Goal: Transaction & Acquisition: Purchase product/service

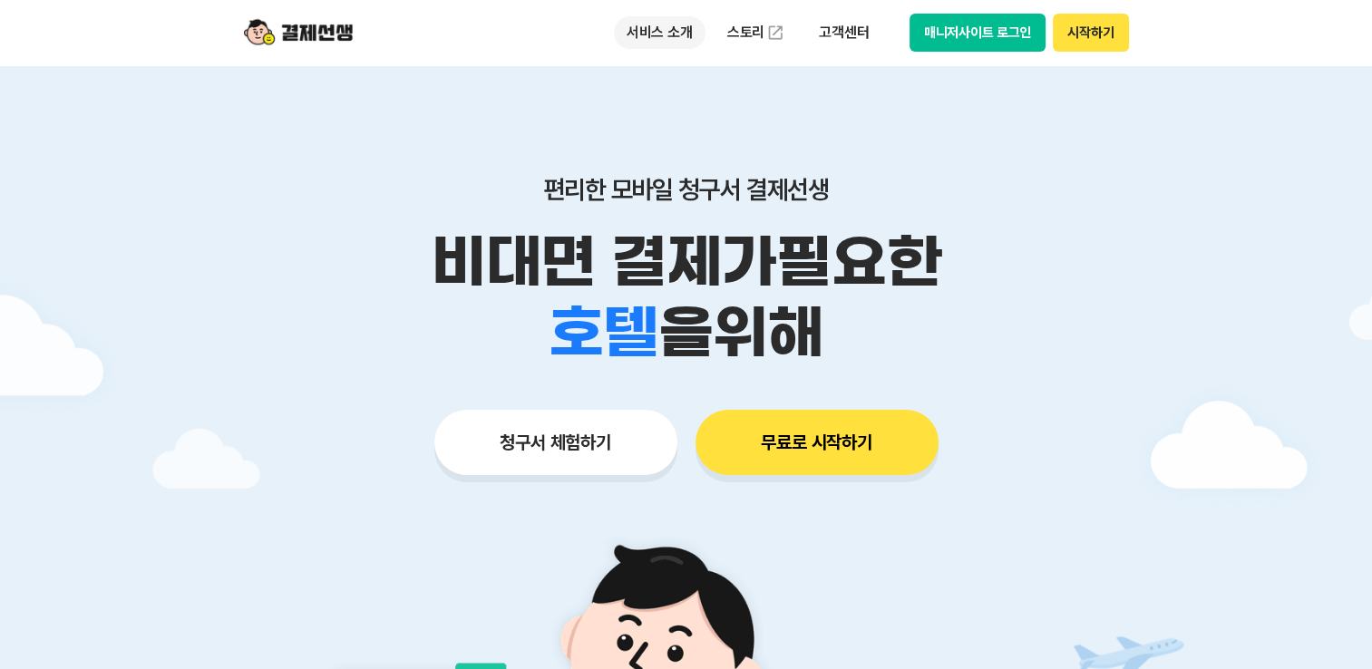
click at [664, 34] on p "서비스 소개" at bounding box center [660, 32] width 92 height 33
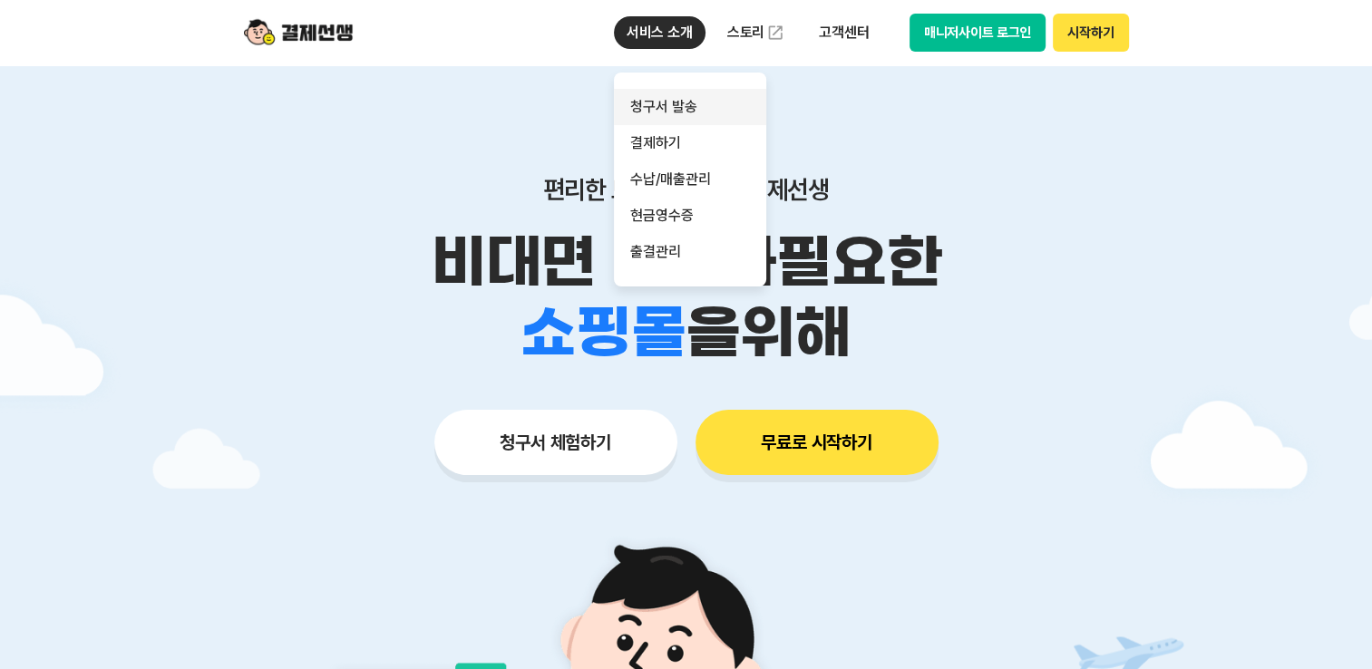
click at [682, 117] on link "청구서 발송" at bounding box center [690, 107] width 152 height 36
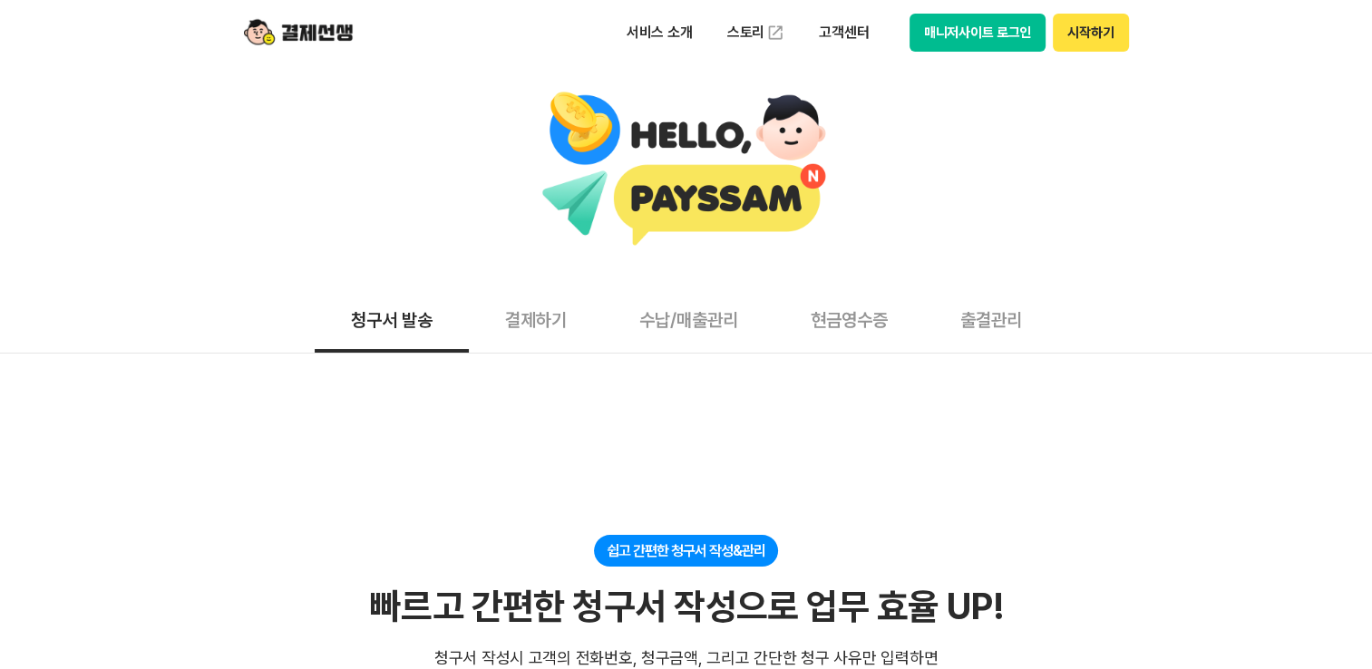
click at [546, 335] on button "결제하기" at bounding box center [536, 319] width 134 height 67
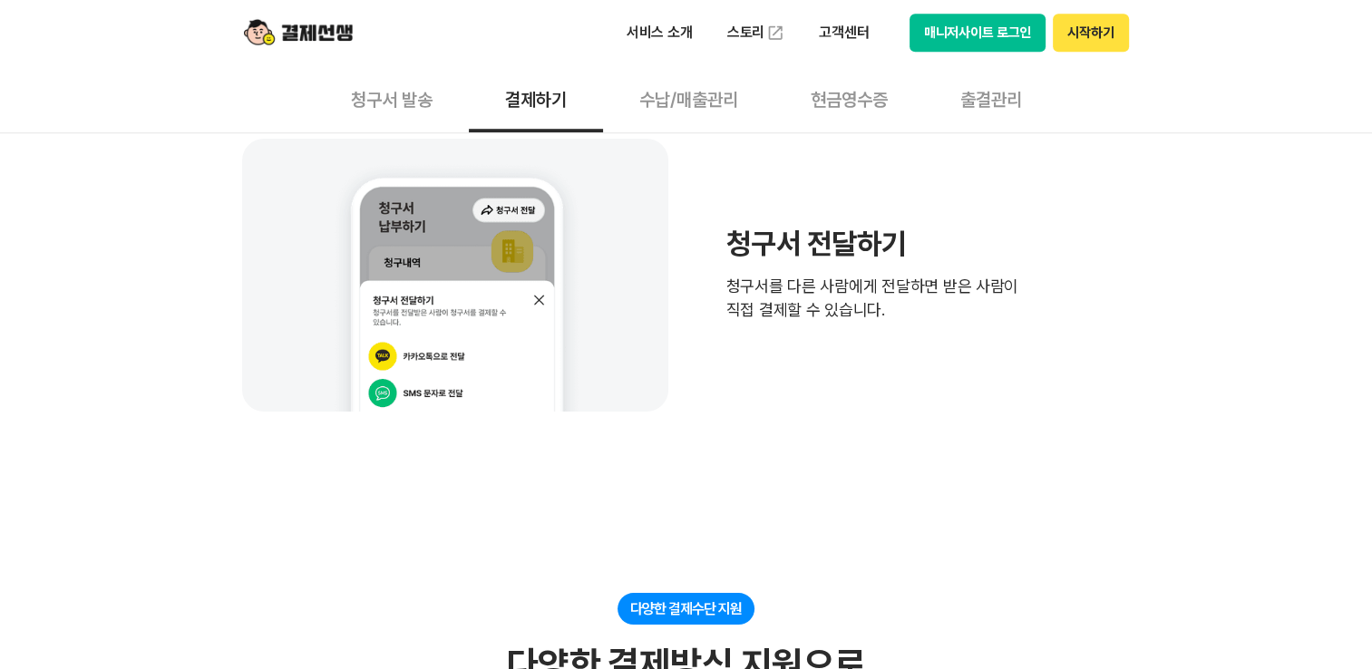
scroll to position [1179, 0]
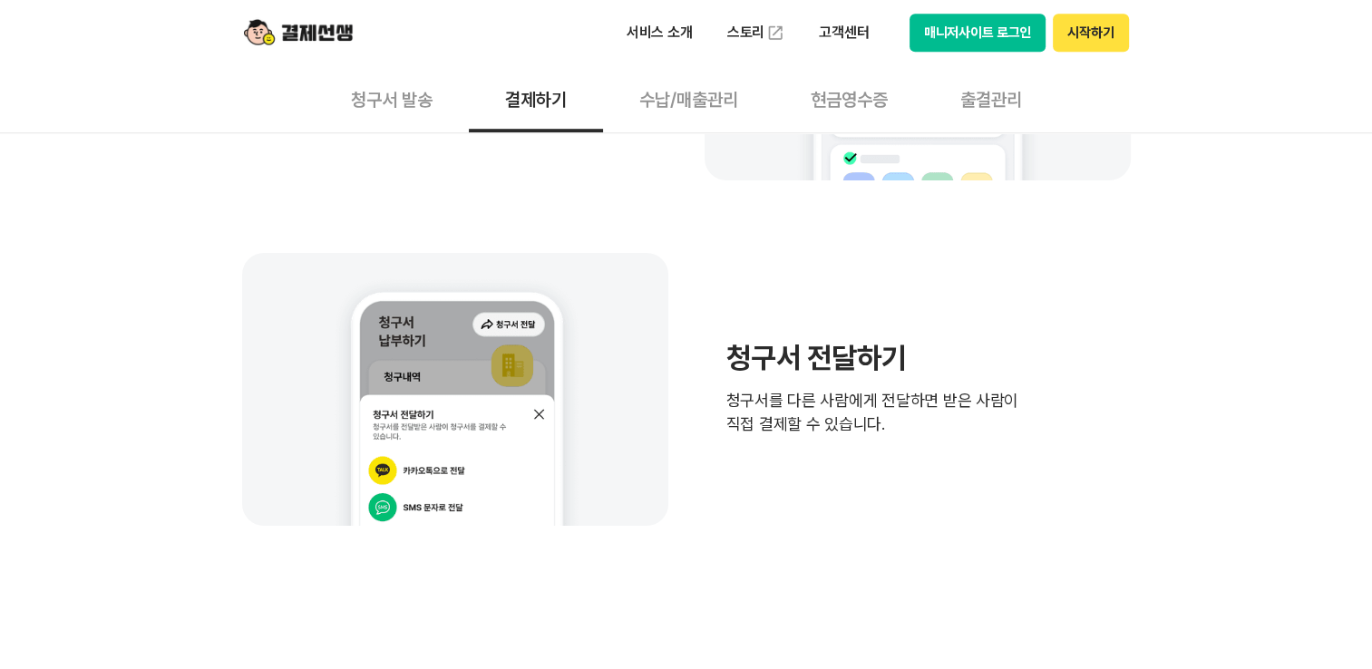
click at [694, 109] on button "수납/매출관리" at bounding box center [688, 98] width 171 height 67
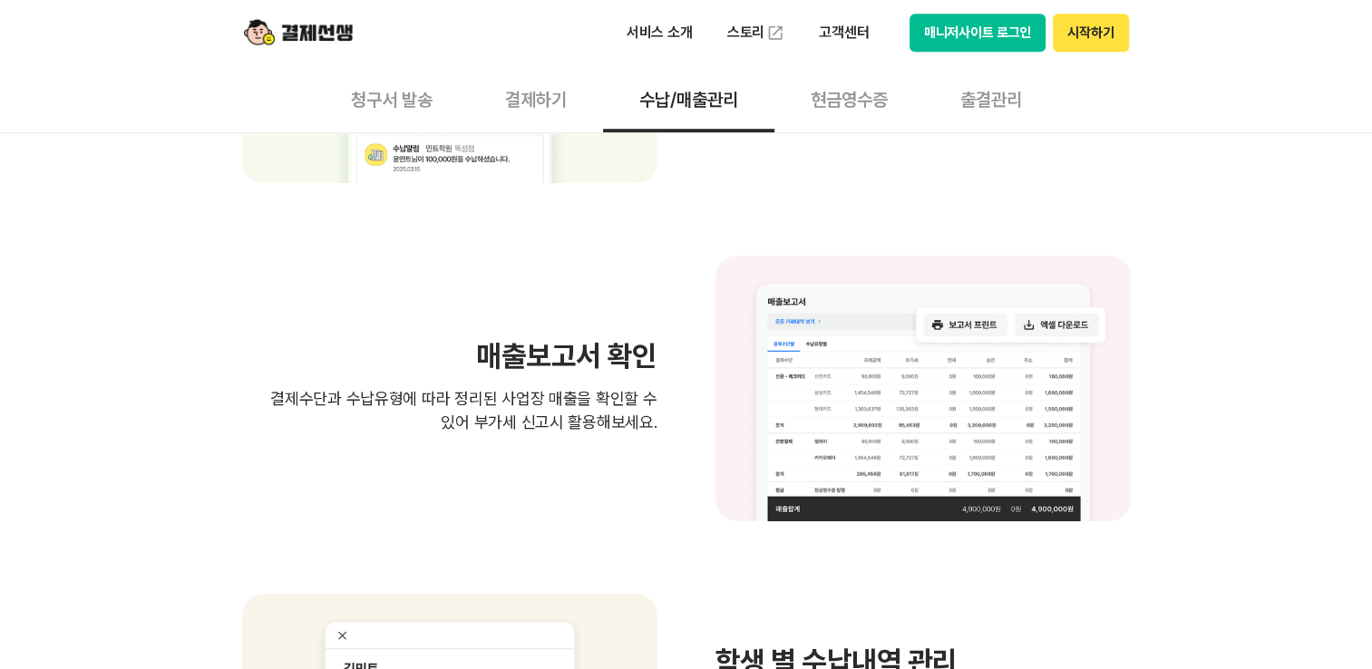
scroll to position [1722, 0]
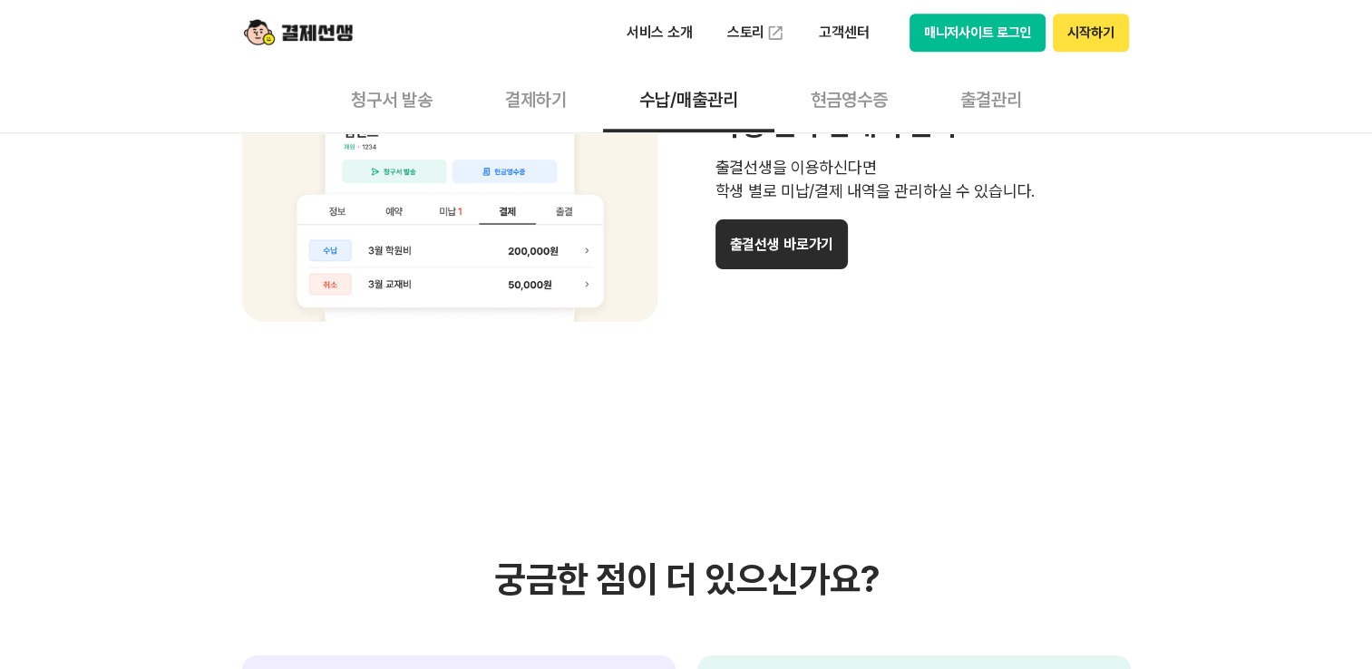
click at [870, 110] on button "현금영수증" at bounding box center [849, 98] width 150 height 67
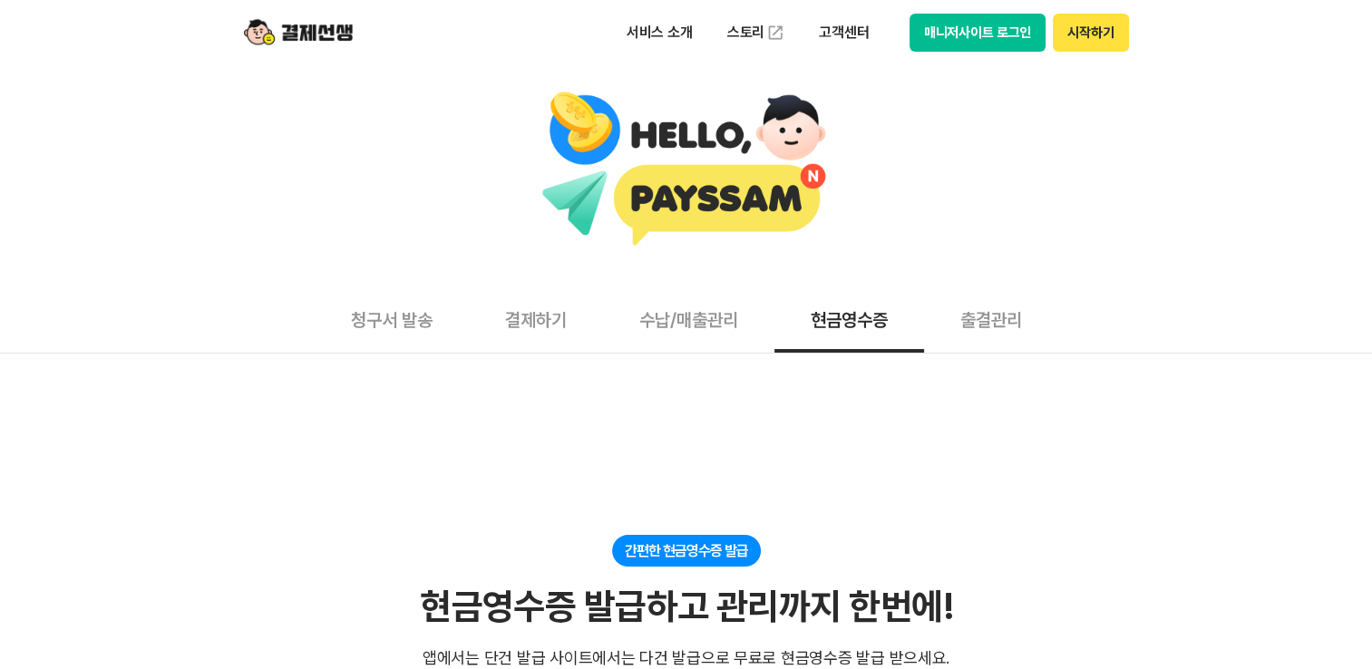
click at [988, 328] on button "출결관리" at bounding box center [991, 319] width 134 height 67
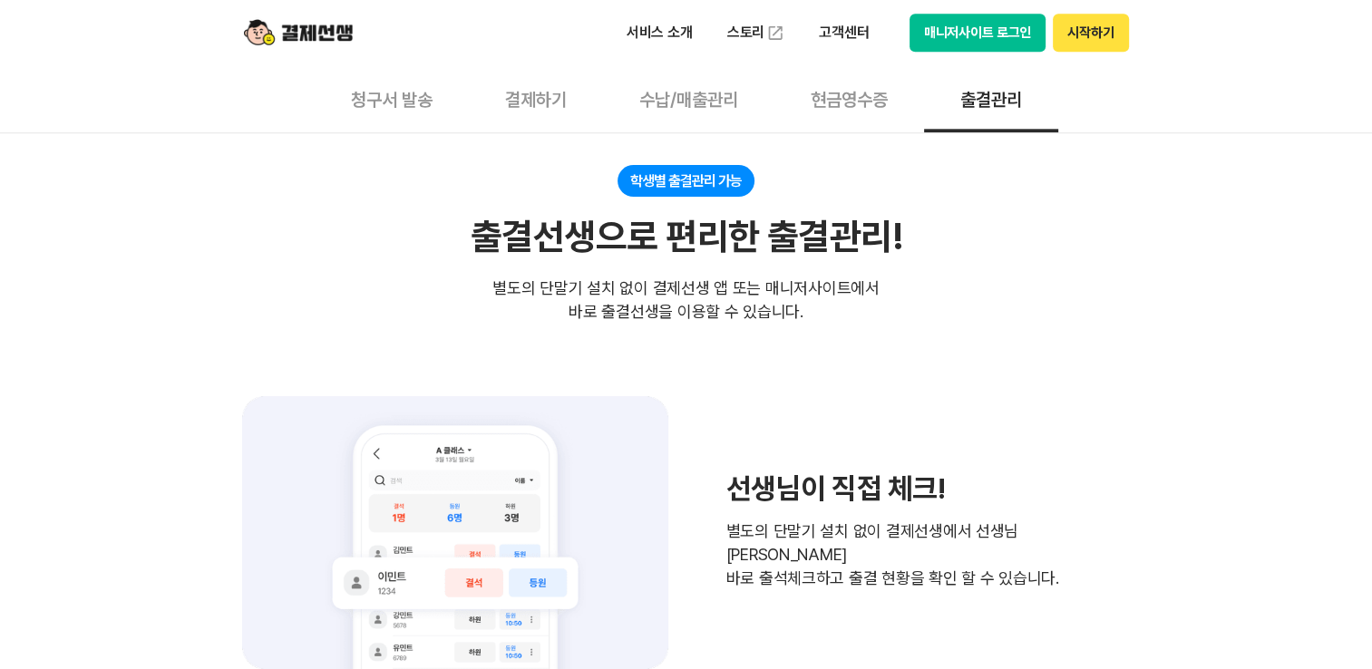
scroll to position [2176, 0]
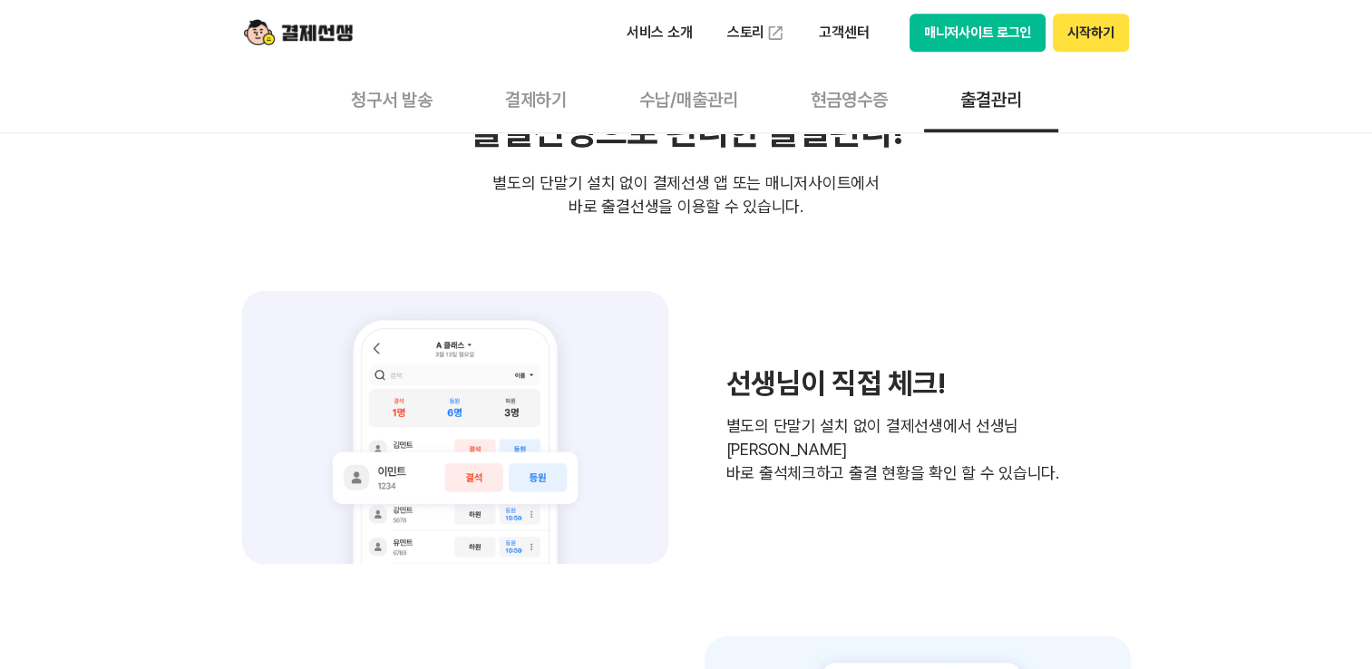
click at [692, 111] on button "수납/매출관리" at bounding box center [688, 98] width 171 height 67
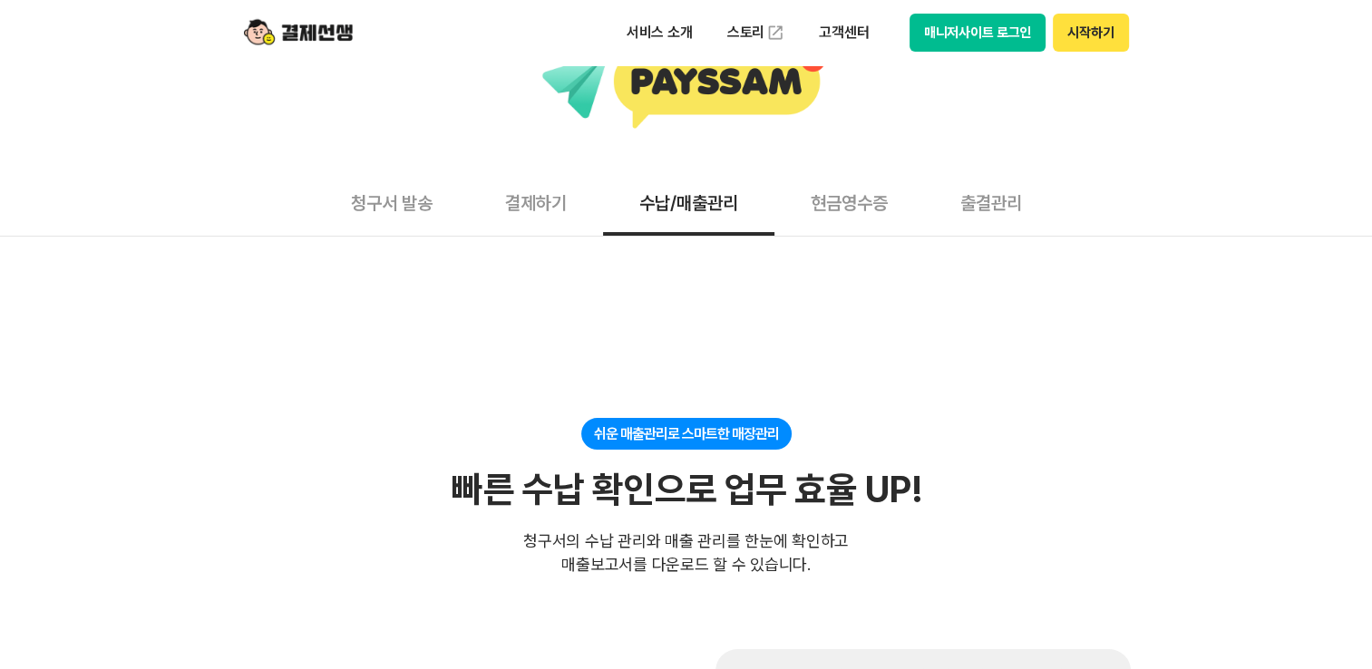
scroll to position [363, 0]
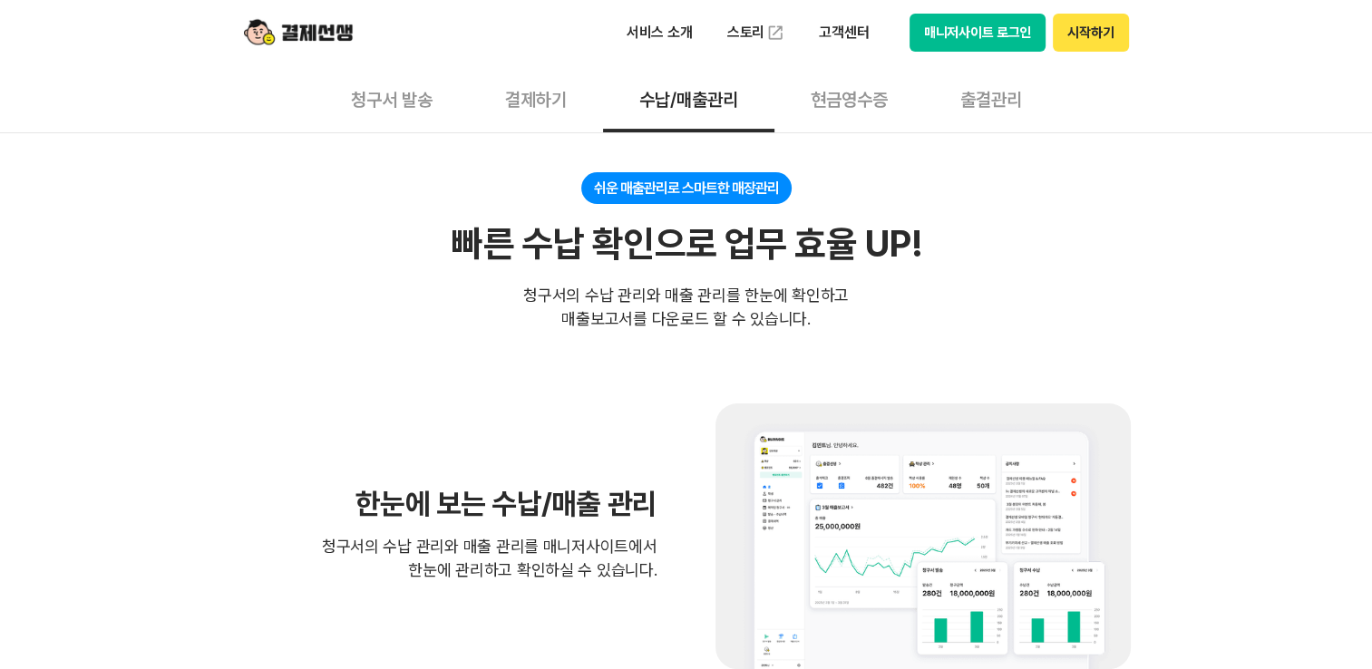
click at [416, 106] on button "청구서 발송" at bounding box center [392, 98] width 154 height 67
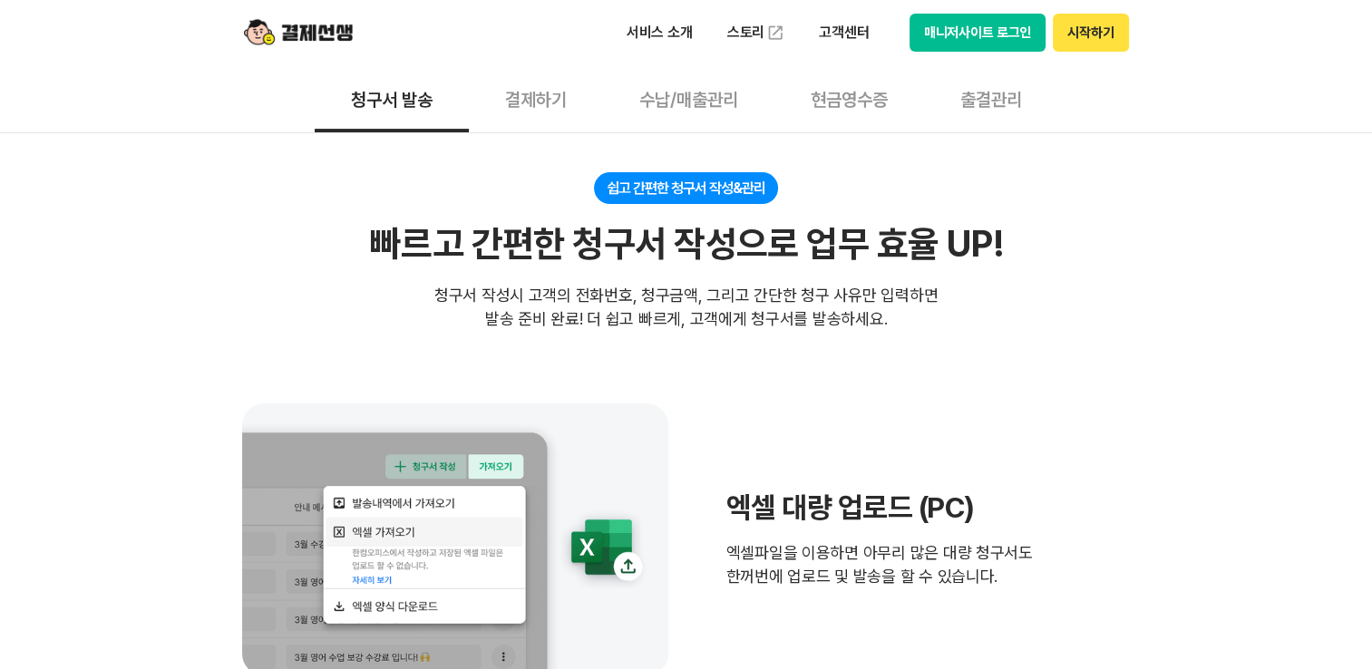
click at [548, 91] on button "결제하기" at bounding box center [536, 98] width 134 height 67
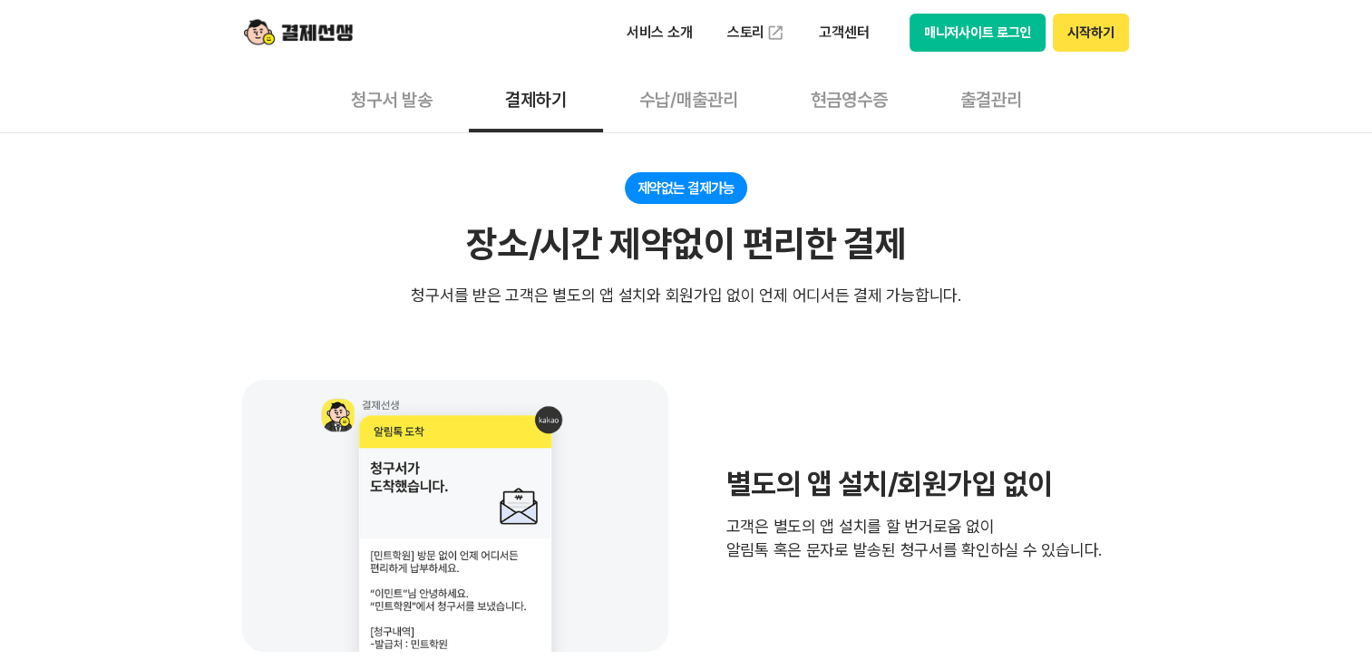
click at [1121, 36] on button "시작하기" at bounding box center [1090, 33] width 75 height 38
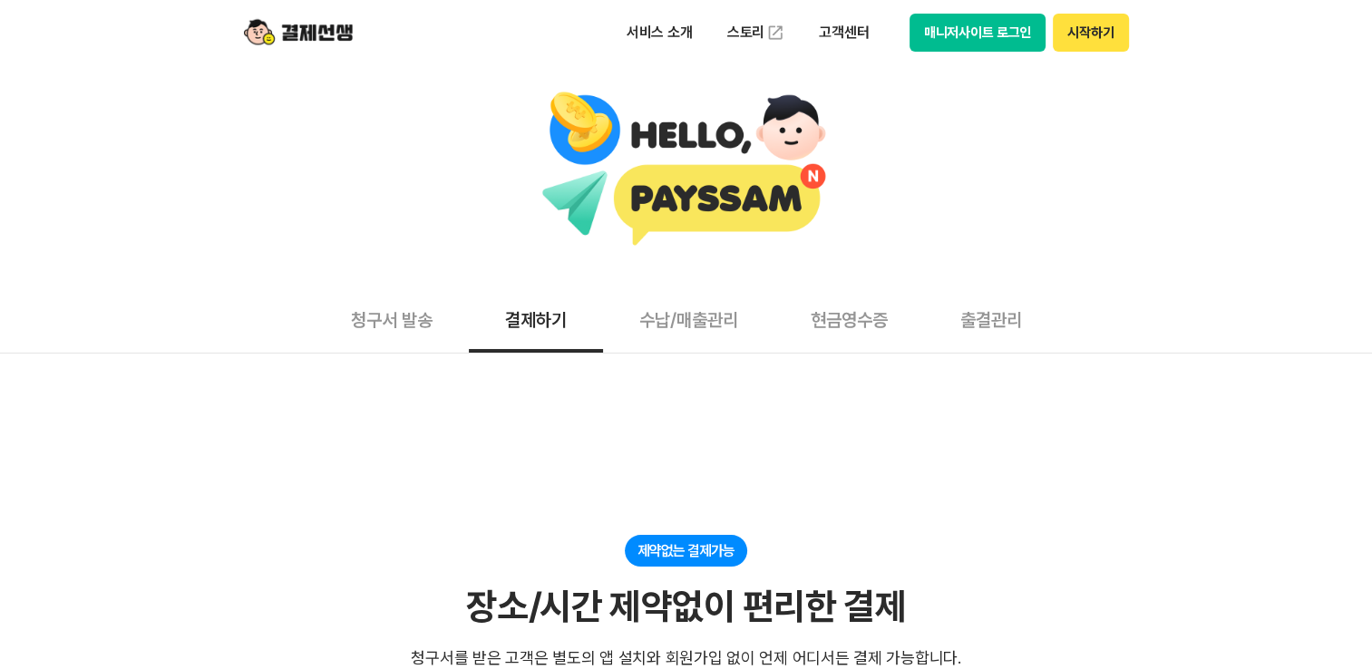
click at [1107, 38] on button "시작하기" at bounding box center [1090, 33] width 75 height 38
click at [1109, 34] on button "시작하기" at bounding box center [1090, 33] width 75 height 38
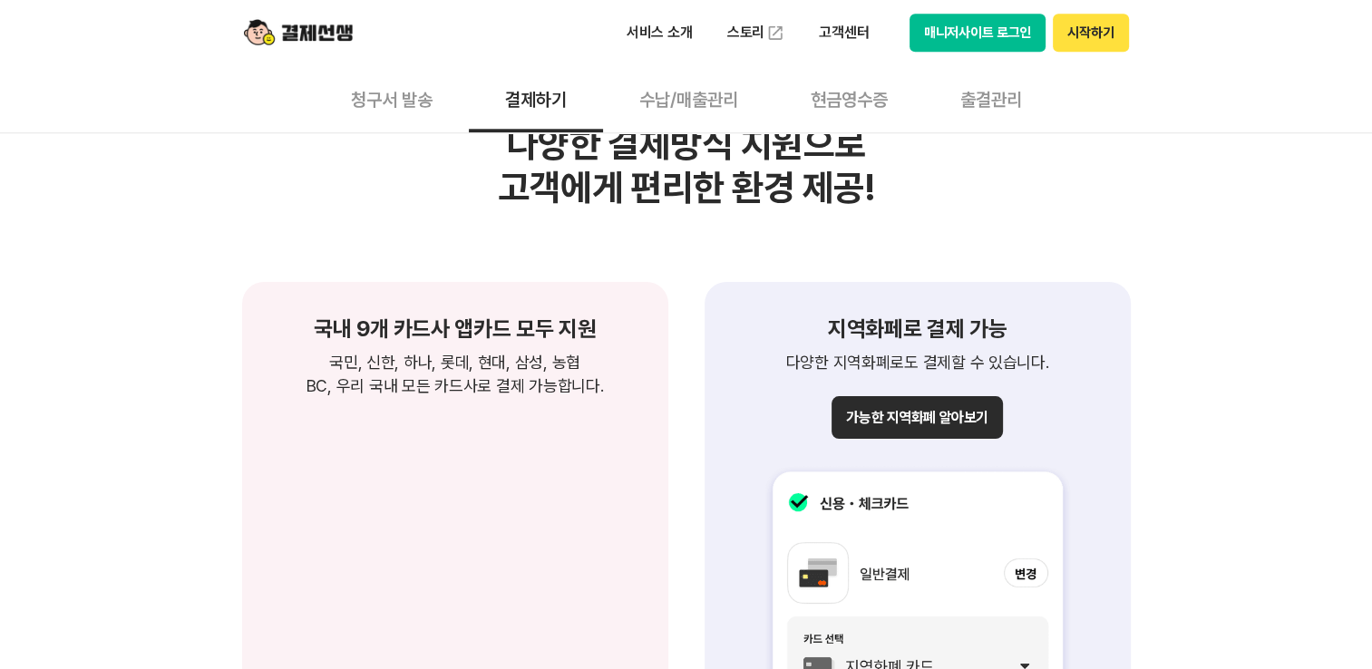
scroll to position [1904, 0]
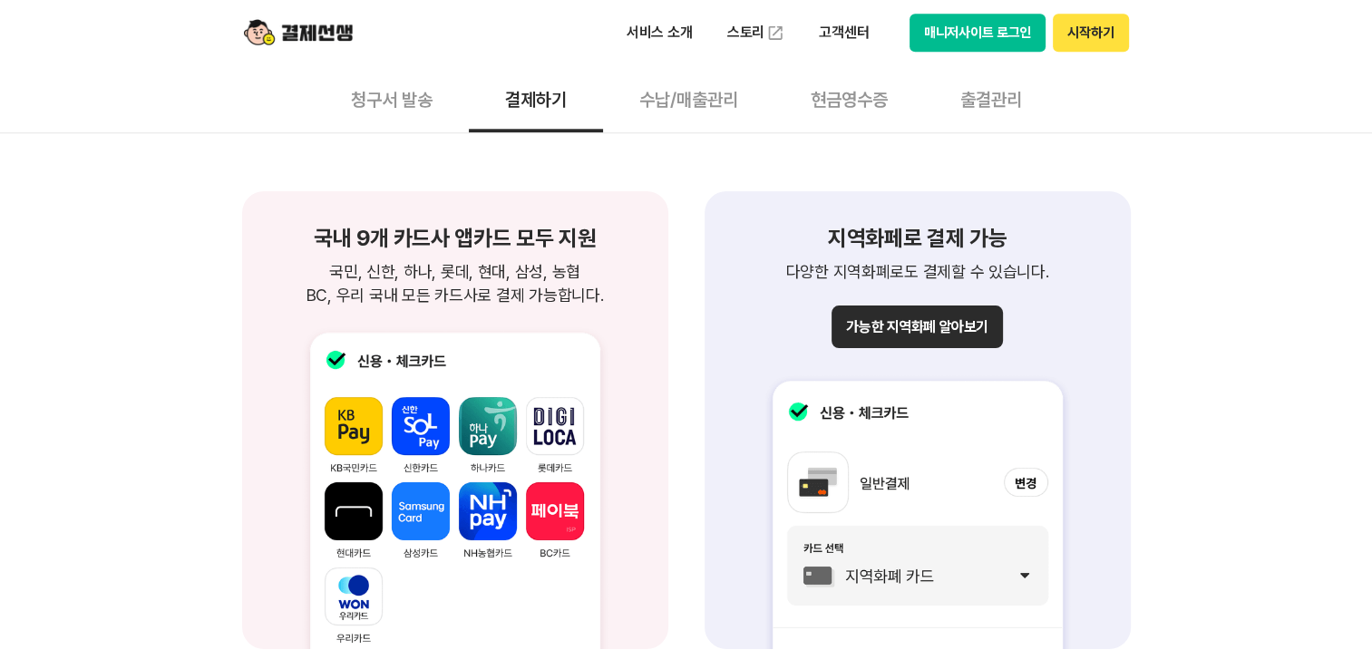
click at [936, 329] on button "가능한 지역화폐 알아보기" at bounding box center [916, 327] width 170 height 43
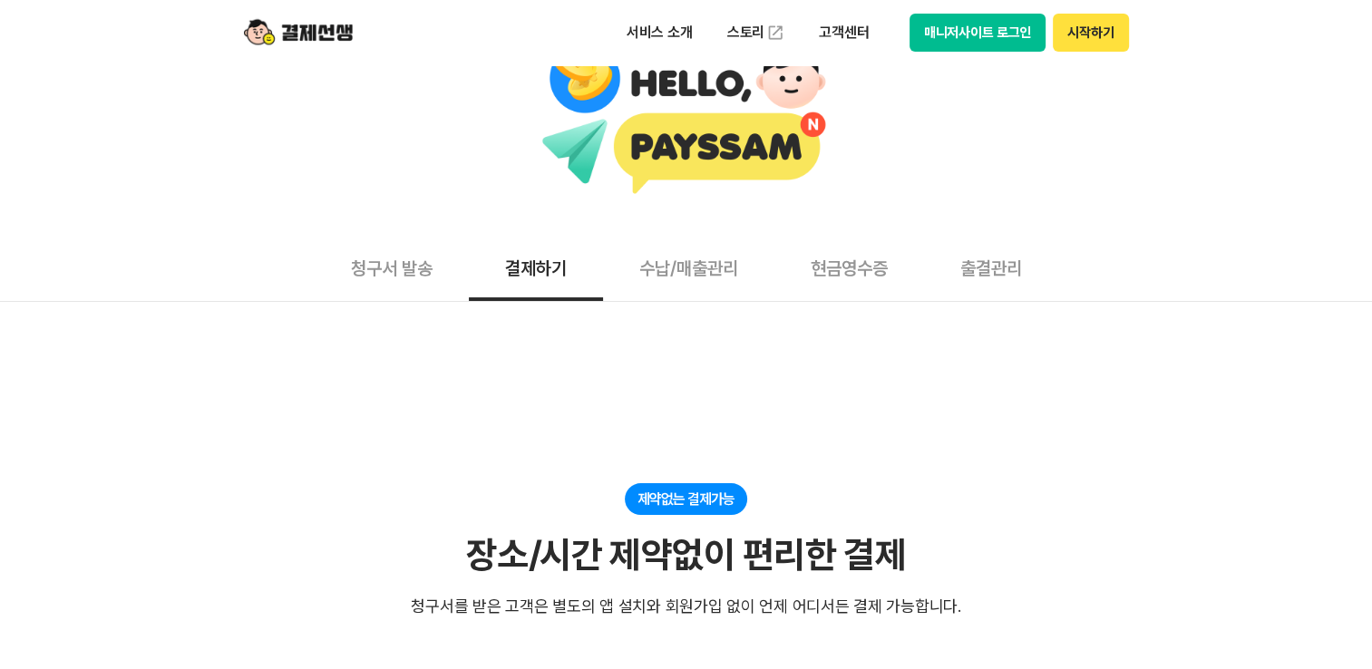
scroll to position [0, 0]
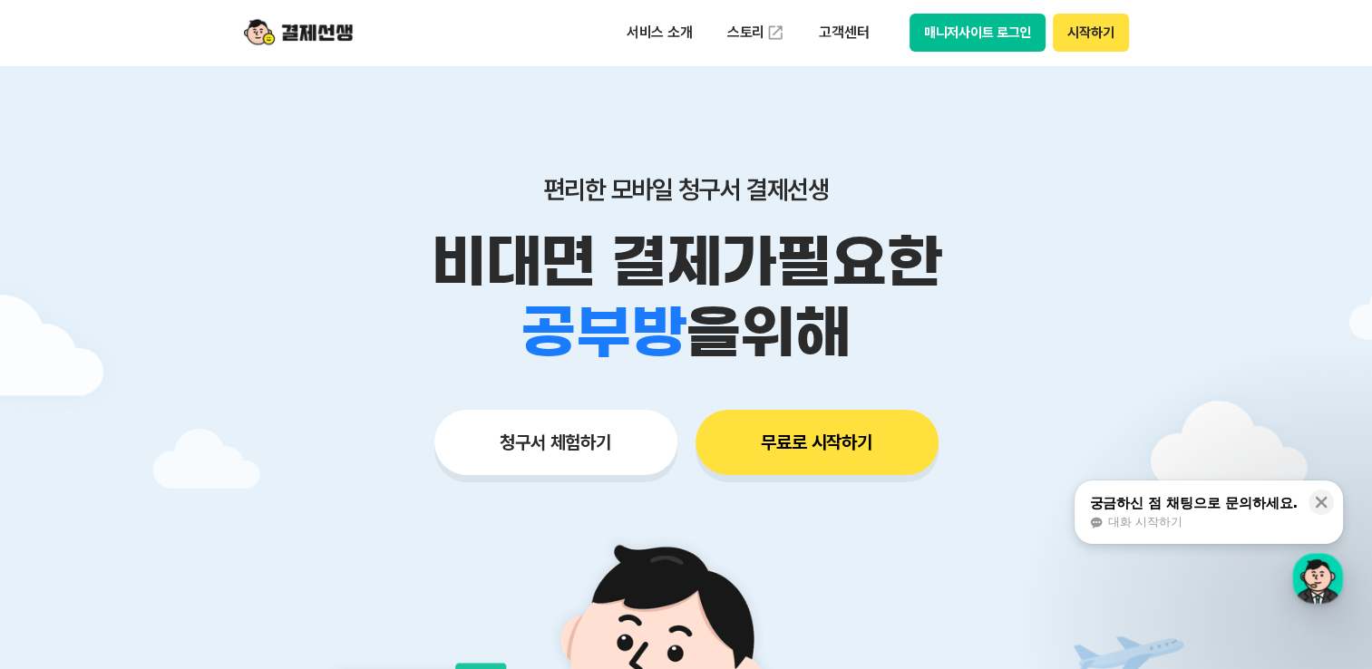
scroll to position [91, 0]
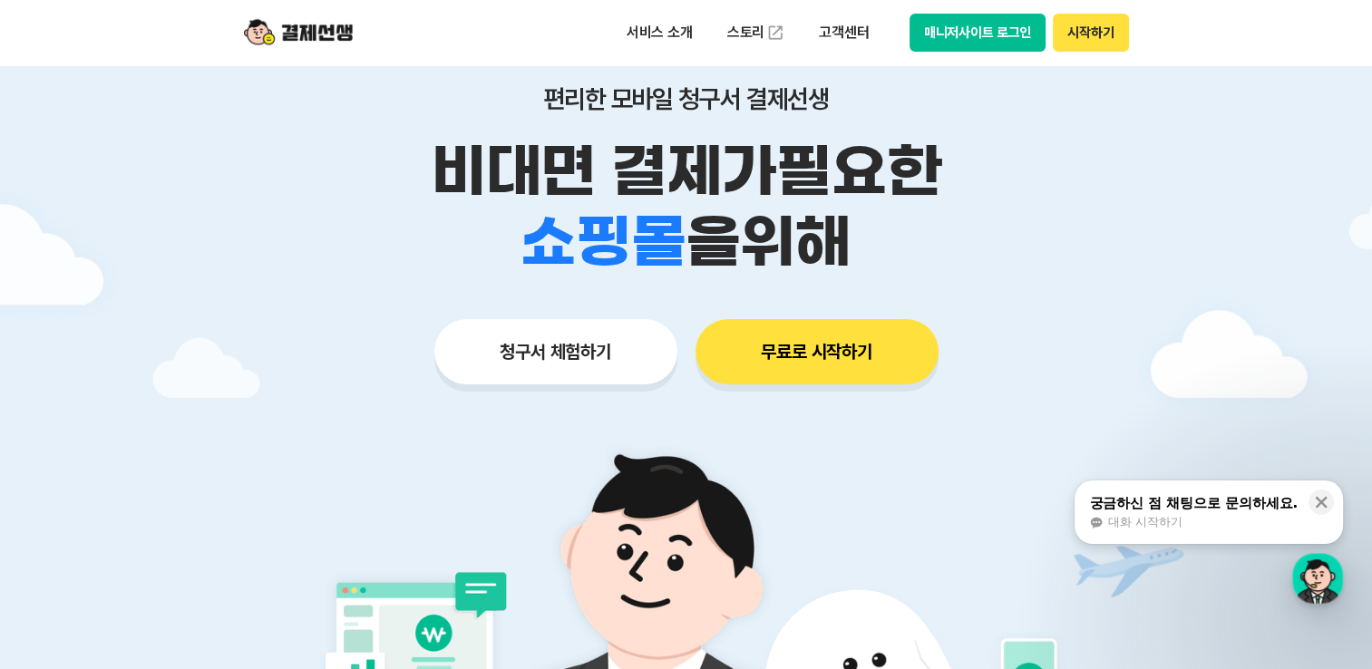
click at [986, 36] on button "매니저사이트 로그인" at bounding box center [977, 33] width 137 height 38
click at [591, 364] on button "청구서 체험하기" at bounding box center [555, 351] width 243 height 65
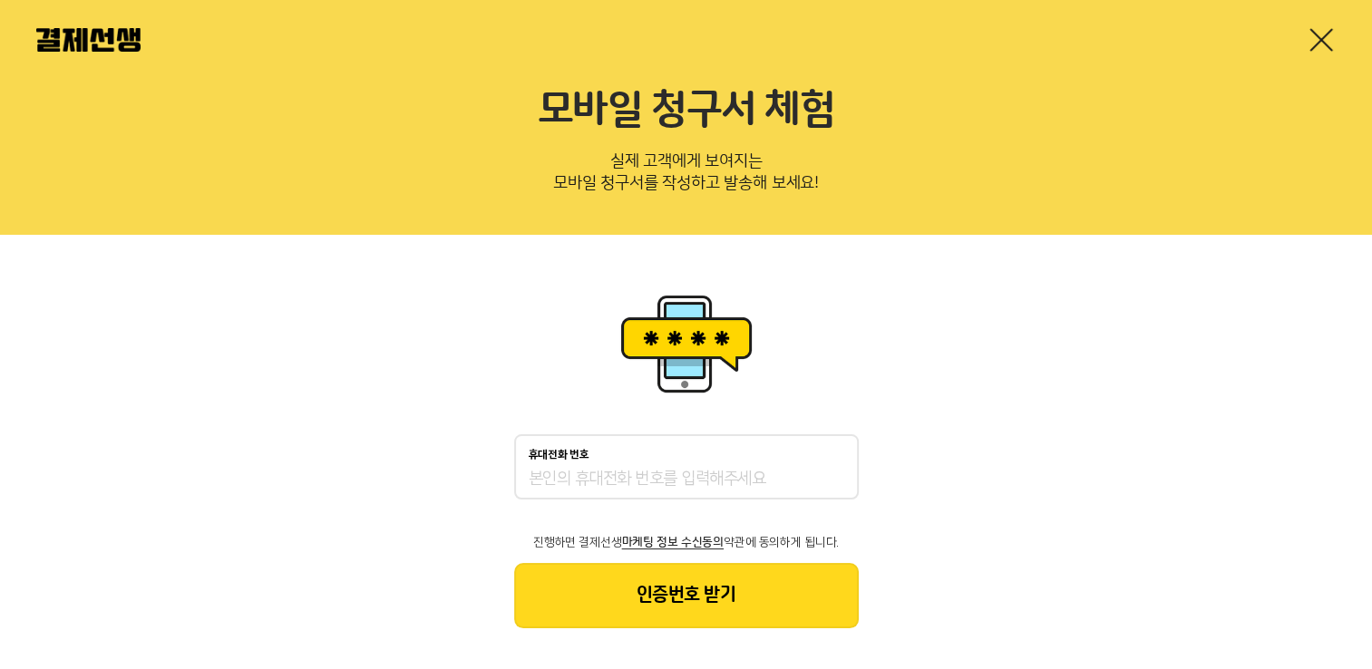
scroll to position [35, 0]
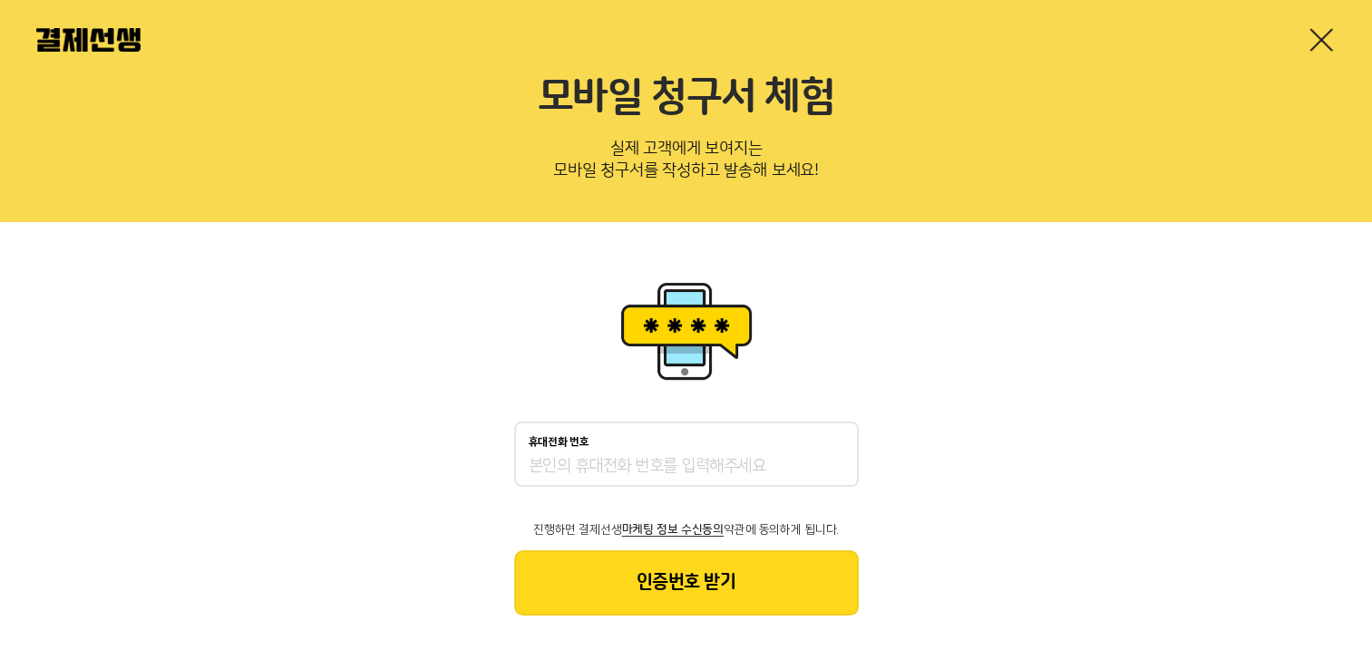
click at [685, 471] on input "휴대전화 번호" at bounding box center [686, 467] width 315 height 22
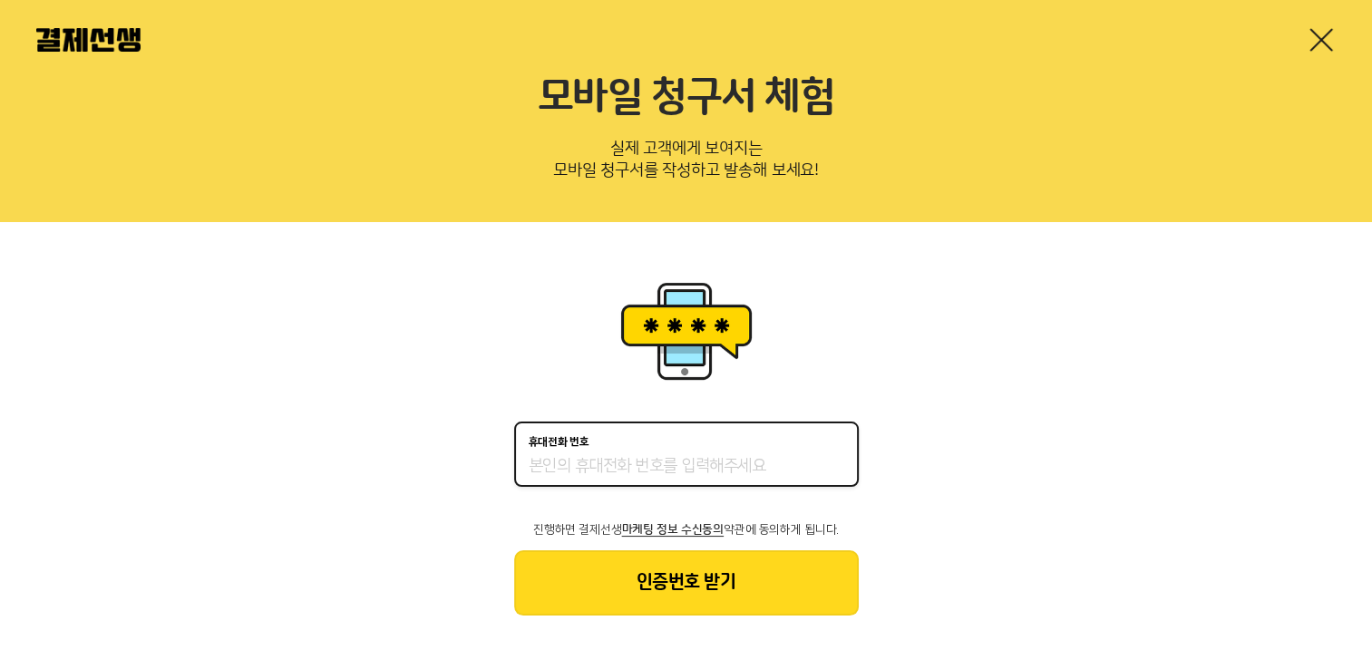
type input "01039528422"
click at [726, 593] on button "인증번호 받기" at bounding box center [686, 582] width 344 height 65
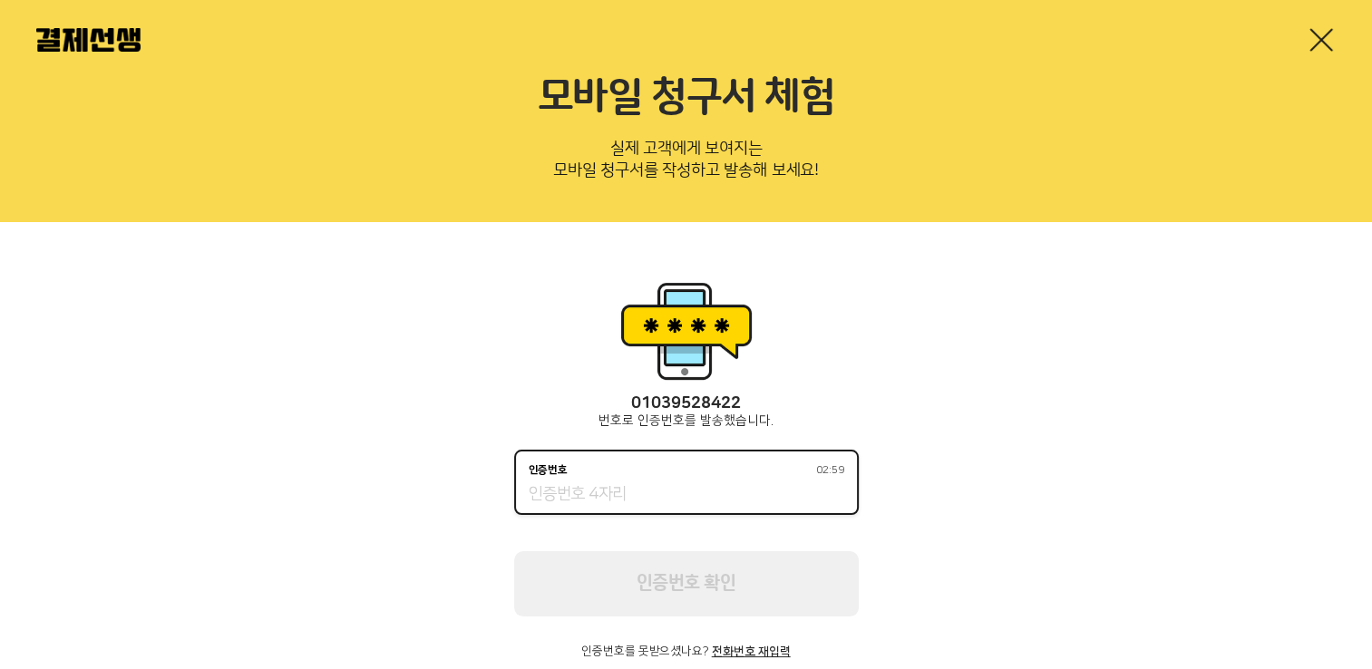
click at [752, 494] on input "인증번호 02:59" at bounding box center [686, 495] width 315 height 22
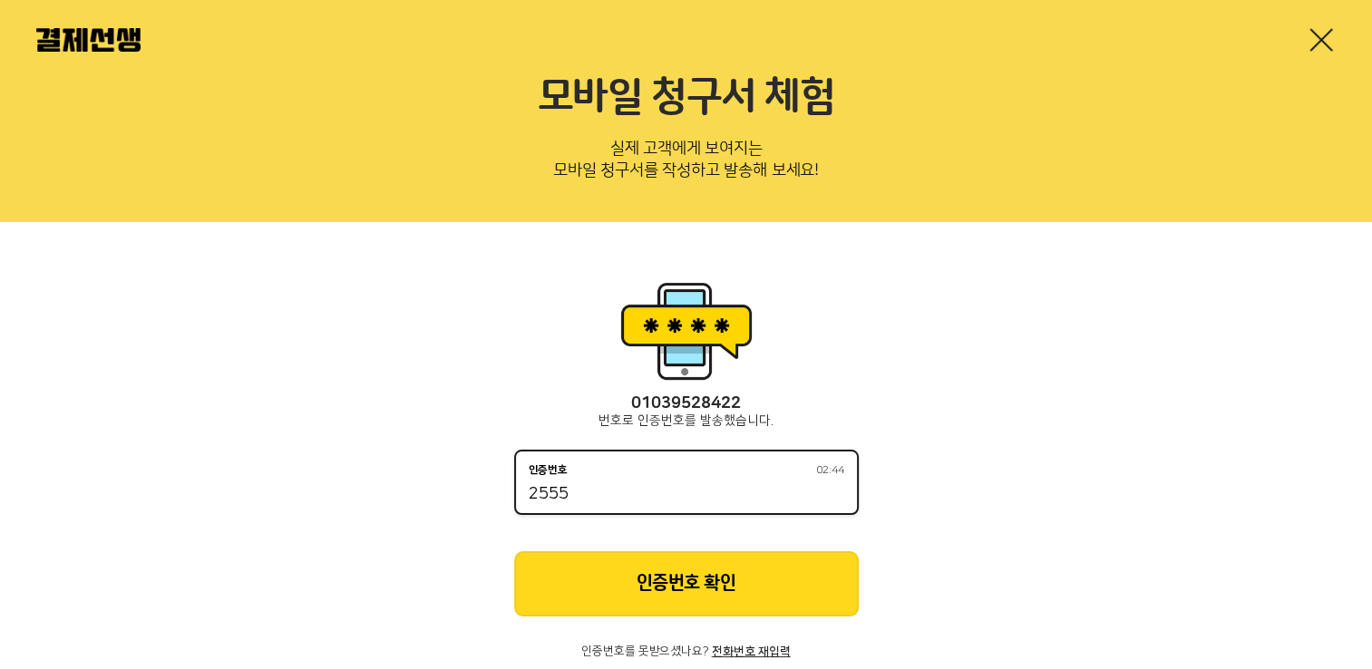
type input "2555"
click at [725, 590] on button "인증번호 확인" at bounding box center [686, 583] width 344 height 65
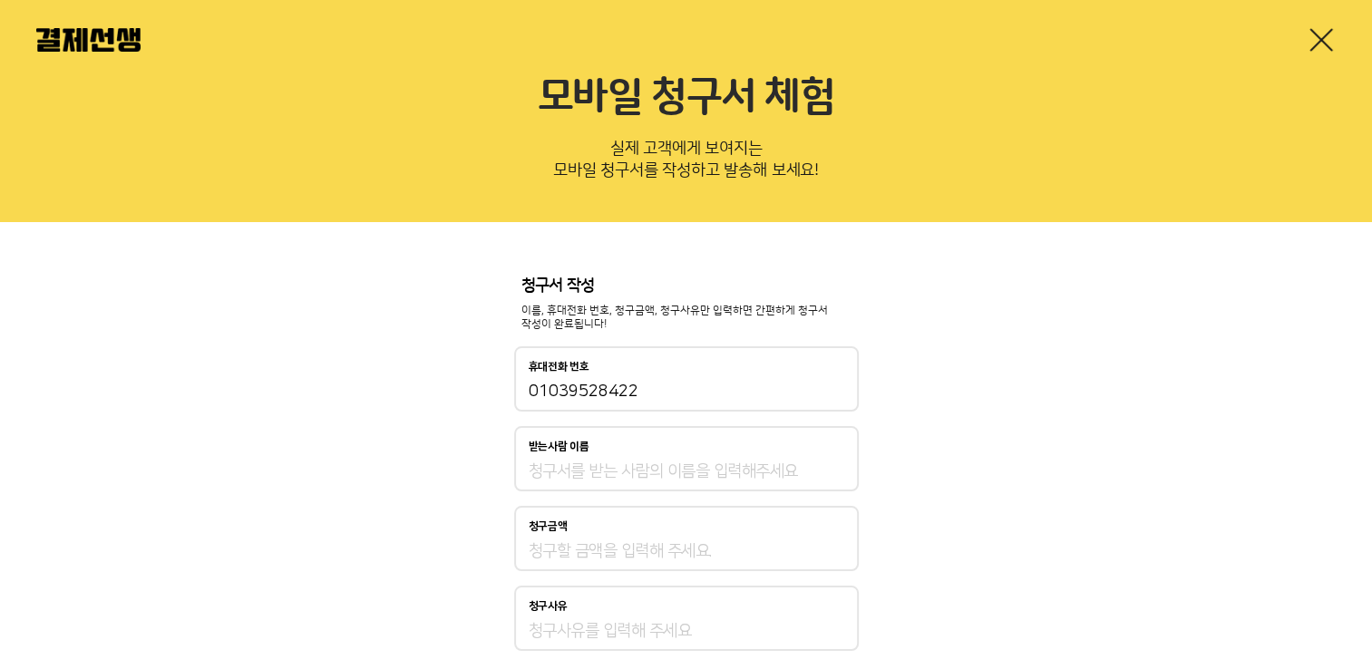
click at [765, 471] on input "받는사람 이름" at bounding box center [686, 472] width 315 height 22
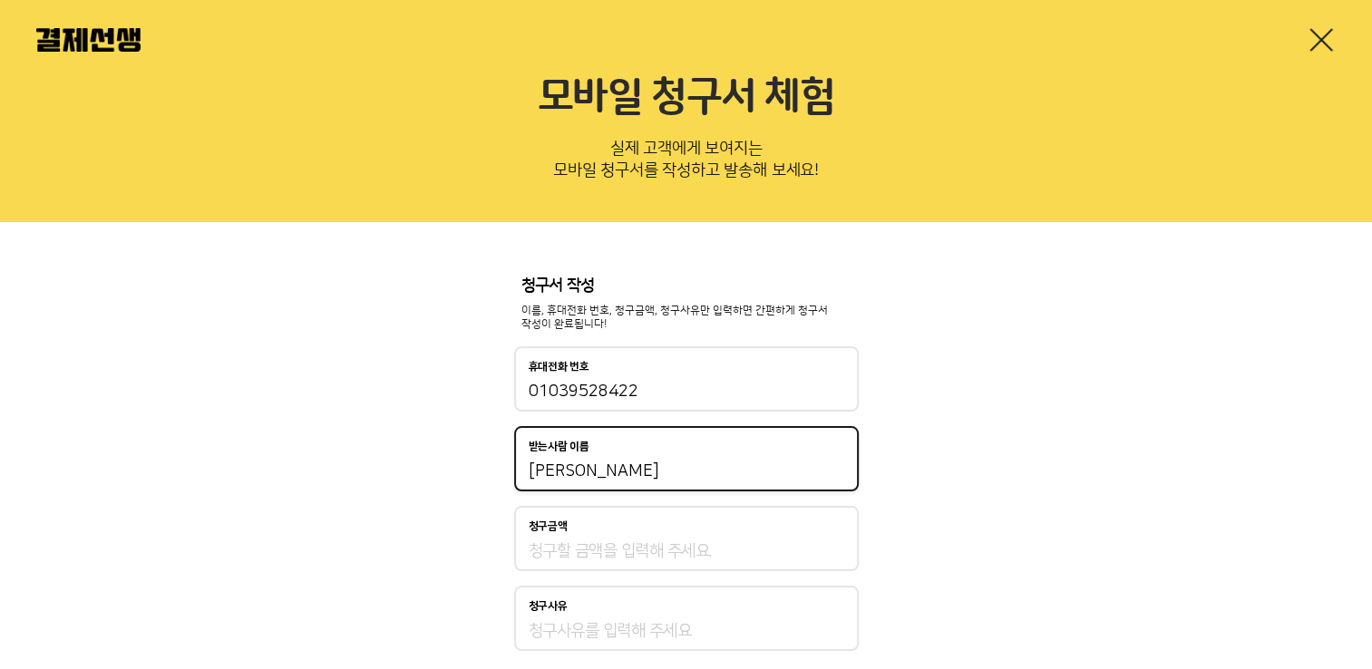
click at [636, 470] on input "[PERSON_NAME]" at bounding box center [686, 472] width 315 height 22
type input "[PERSON_NAME]"
type input "r"
type input "[PERSON_NAME]학부모님"
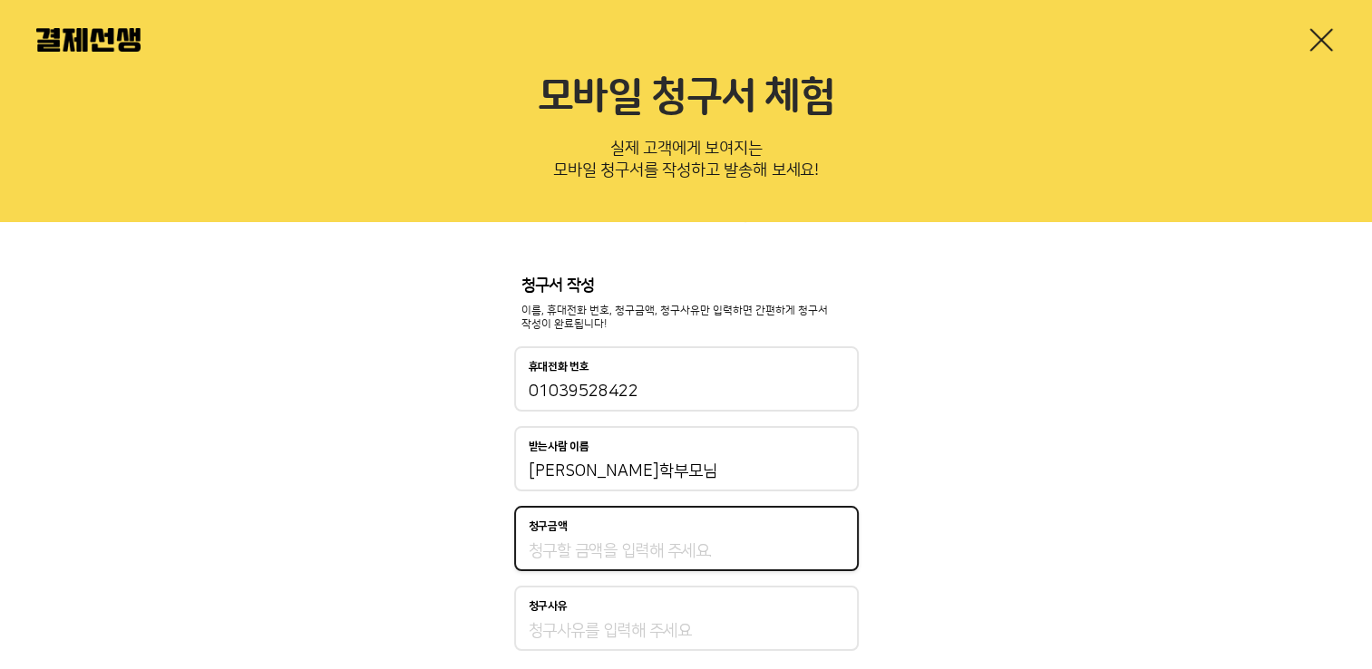
click at [628, 553] on input "청구금액" at bounding box center [686, 551] width 315 height 22
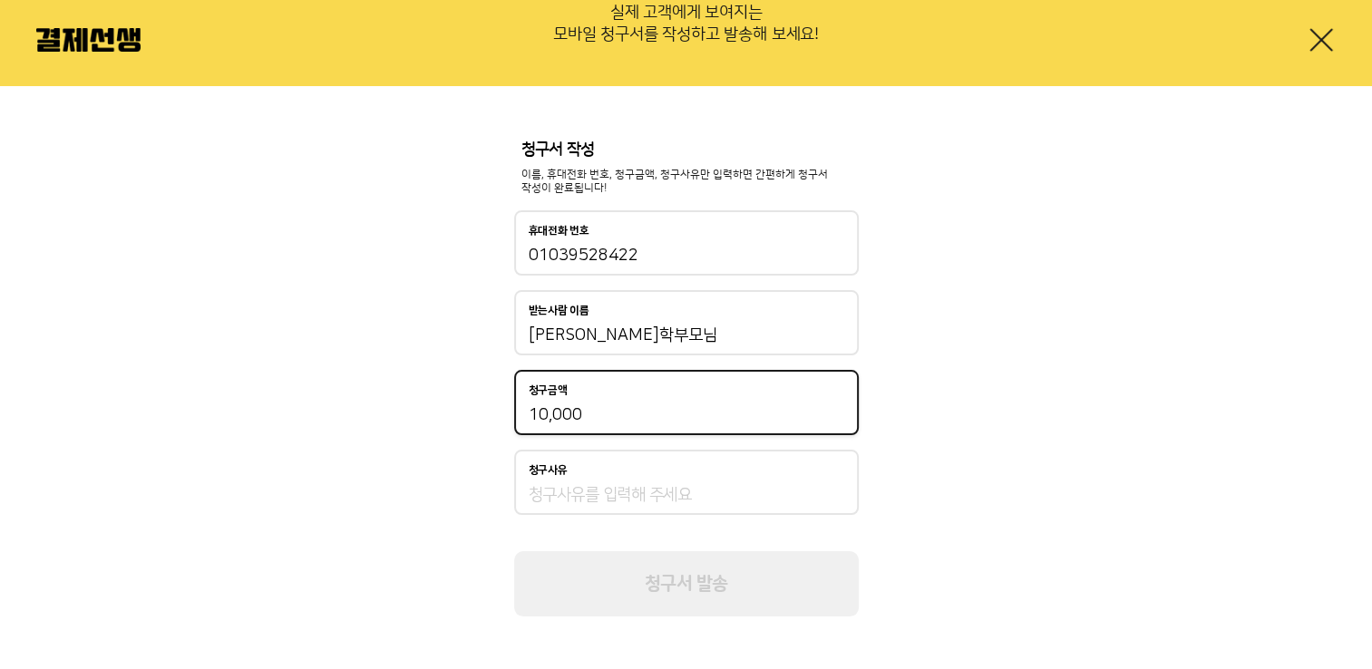
scroll to position [173, 0]
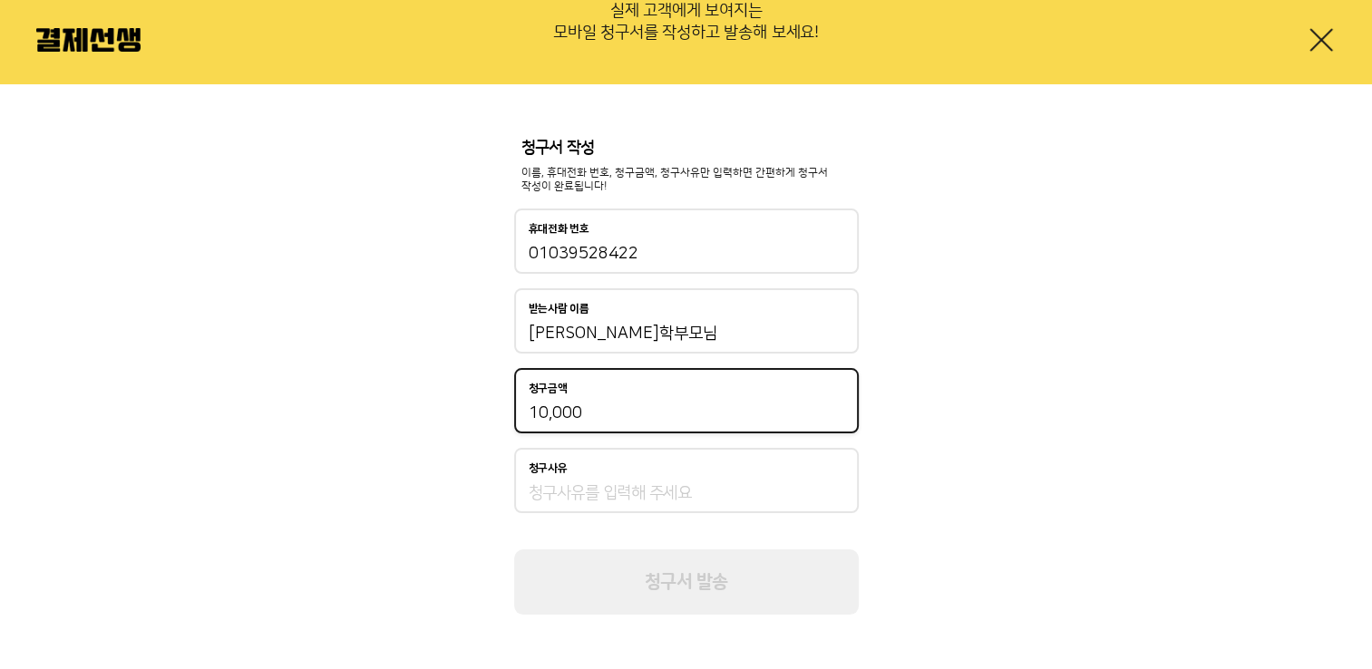
type input "10,000"
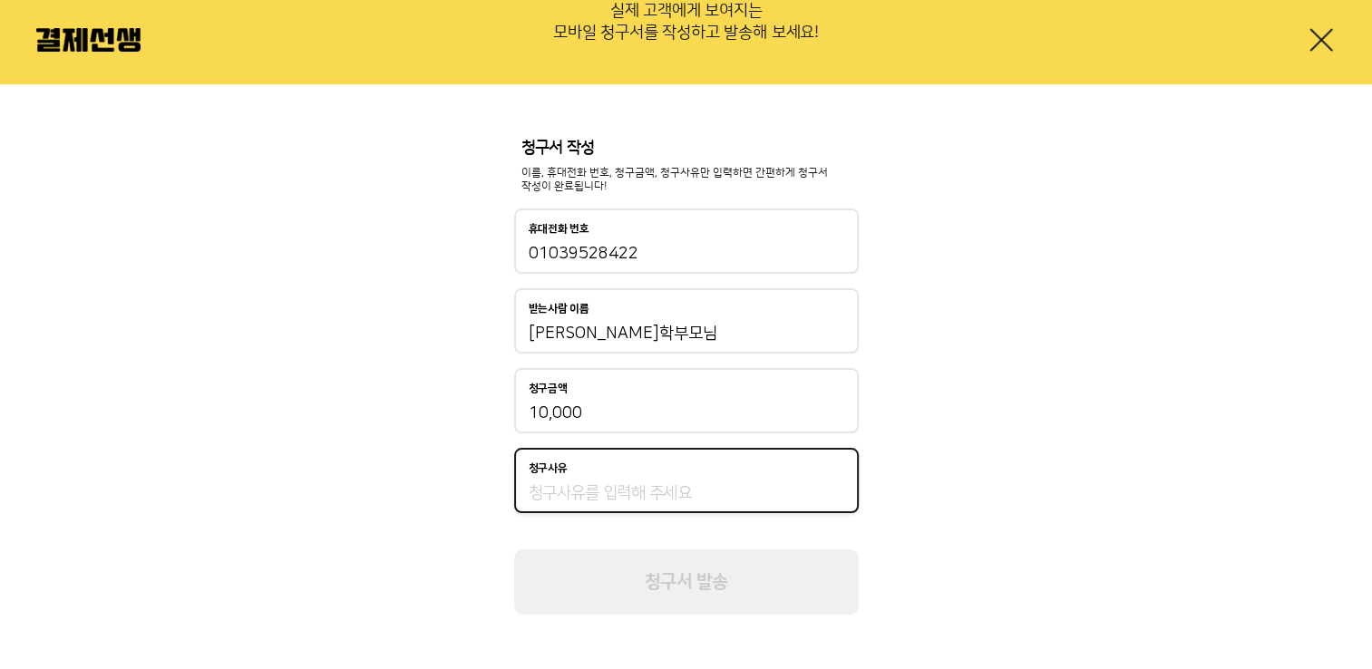
click at [638, 493] on input "청구사유" at bounding box center [686, 493] width 315 height 22
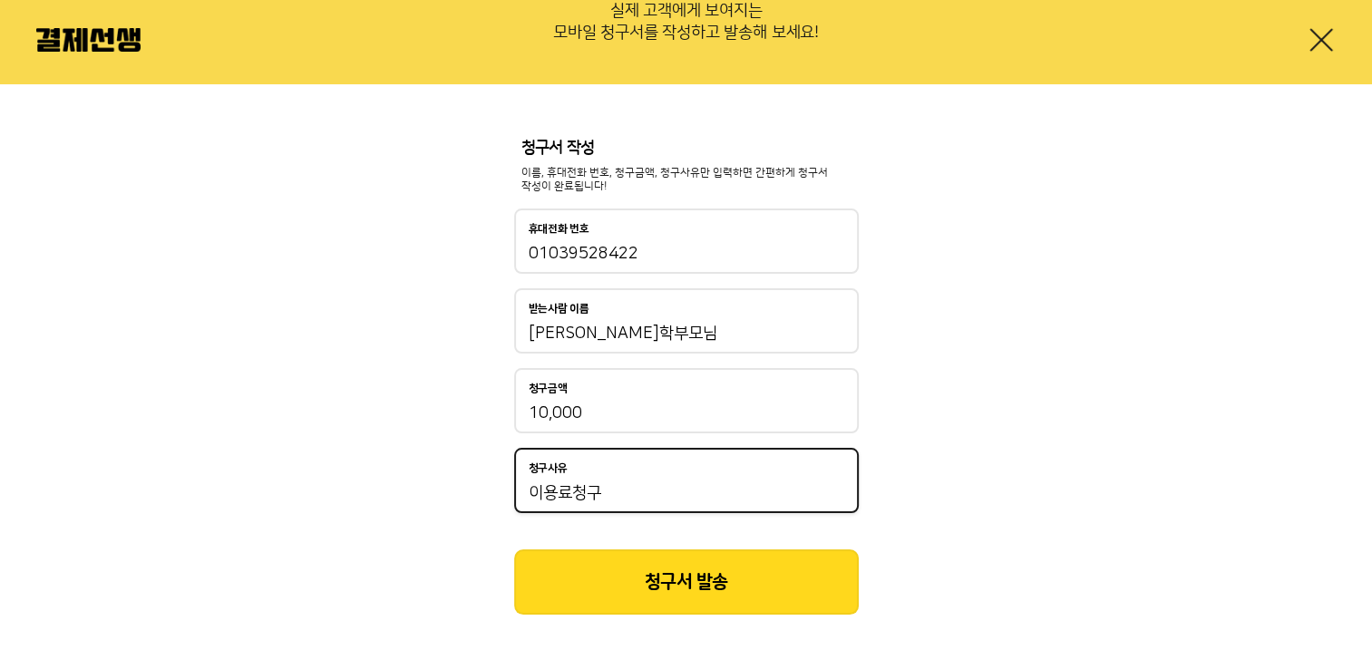
type input "이용료청구"
click at [703, 581] on button "청구서 발송" at bounding box center [686, 581] width 344 height 65
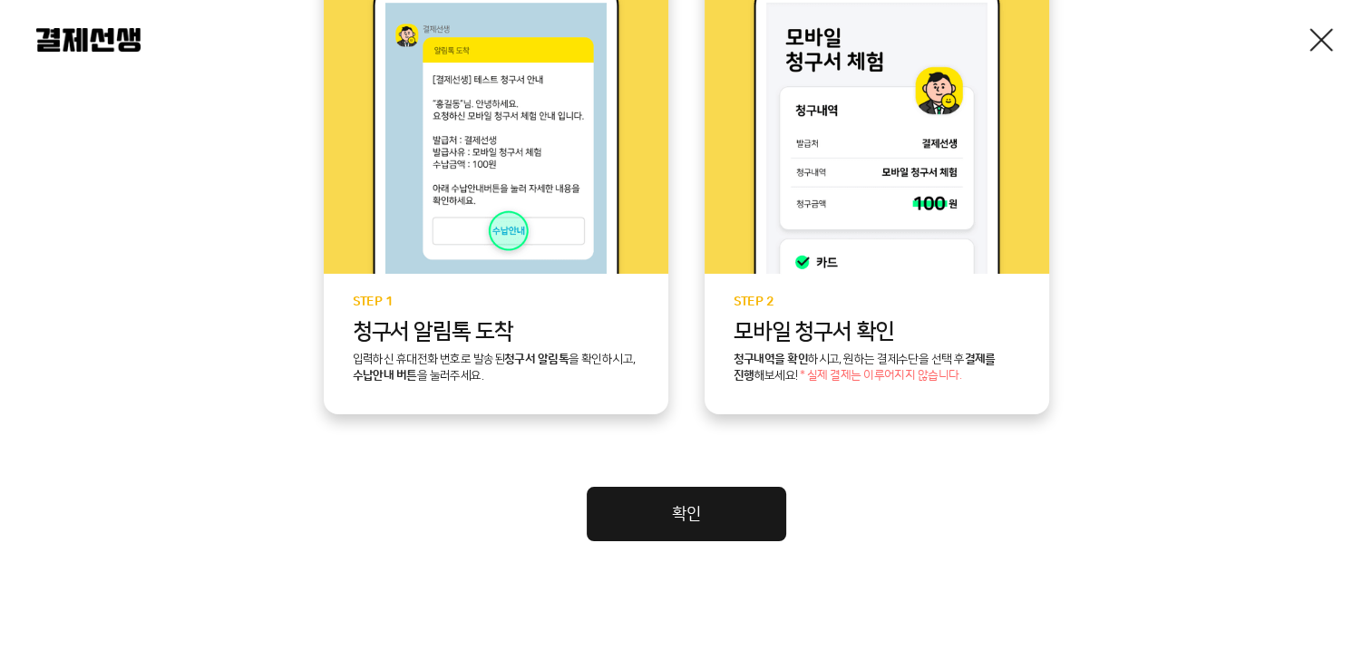
scroll to position [504, 0]
click at [703, 507] on link "확인" at bounding box center [686, 514] width 199 height 54
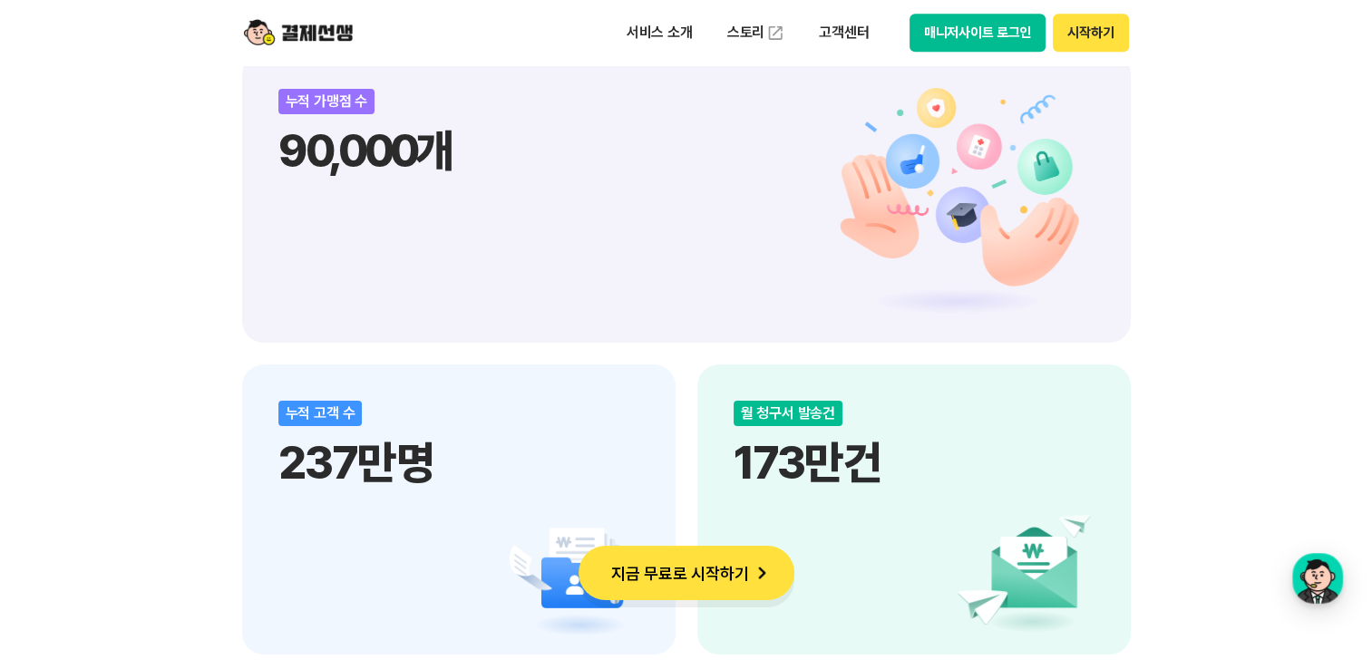
scroll to position [2266, 0]
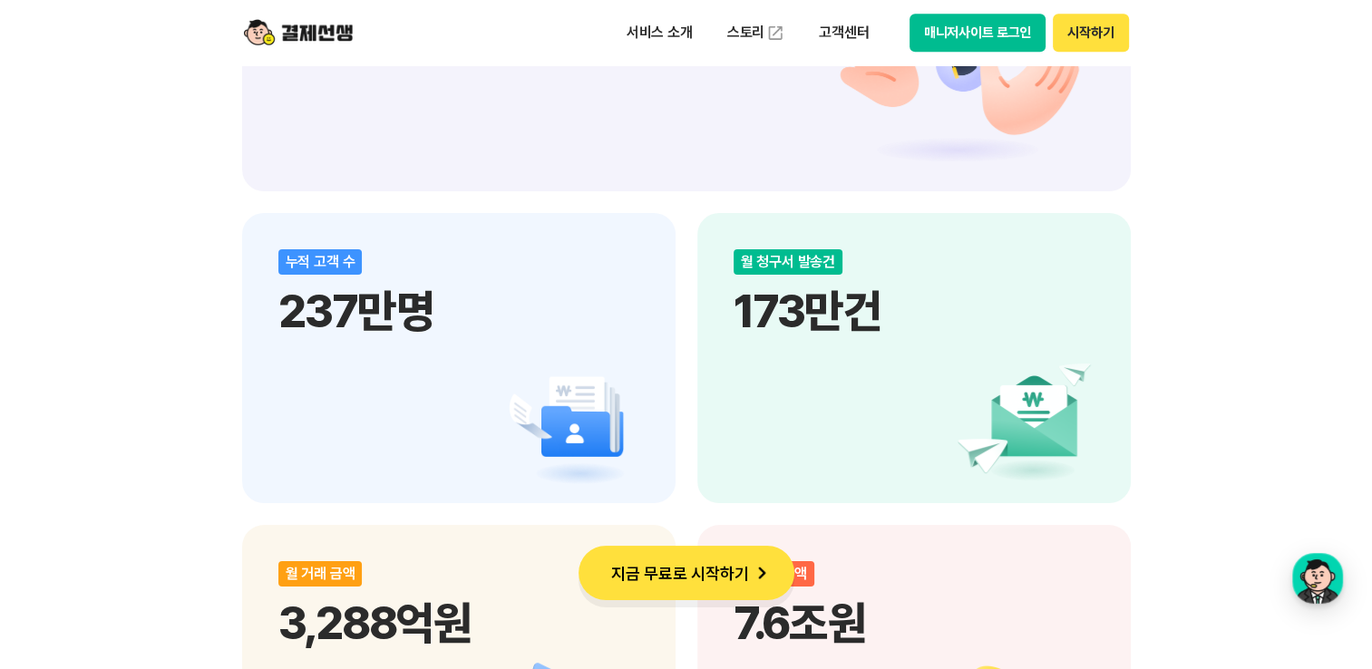
click at [713, 558] on button "지금 무료로 시작하기" at bounding box center [686, 573] width 216 height 54
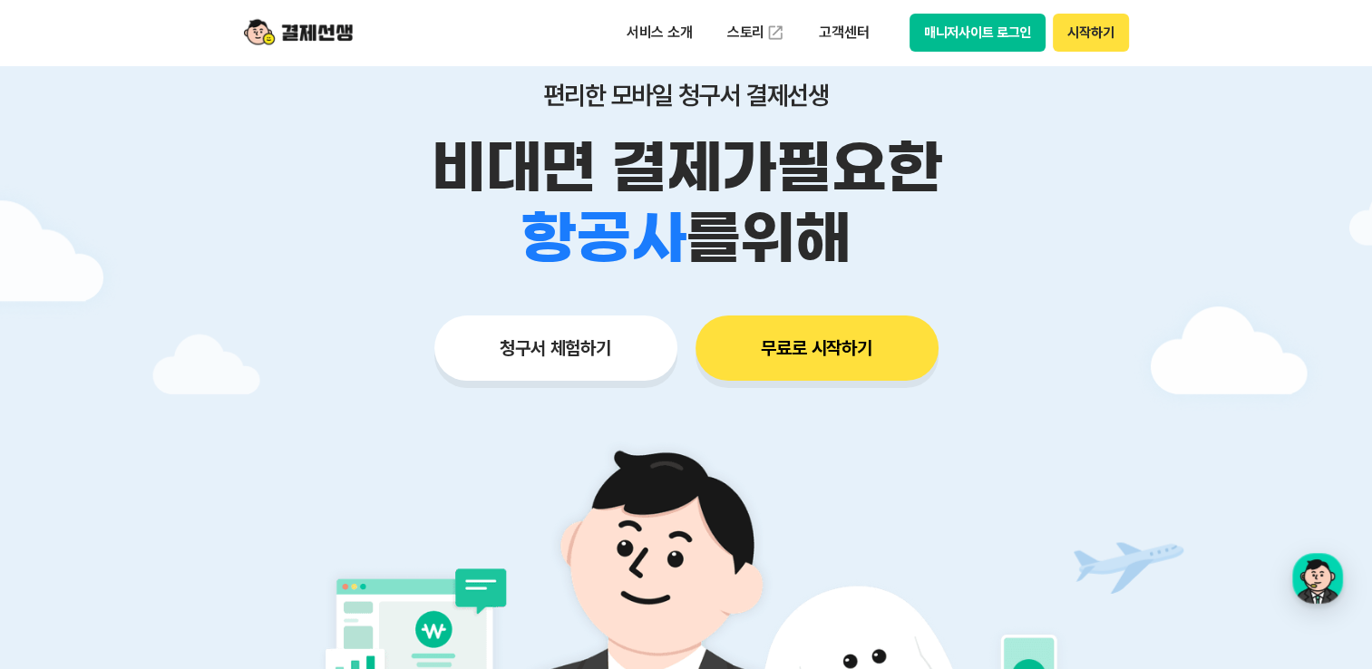
scroll to position [0, 0]
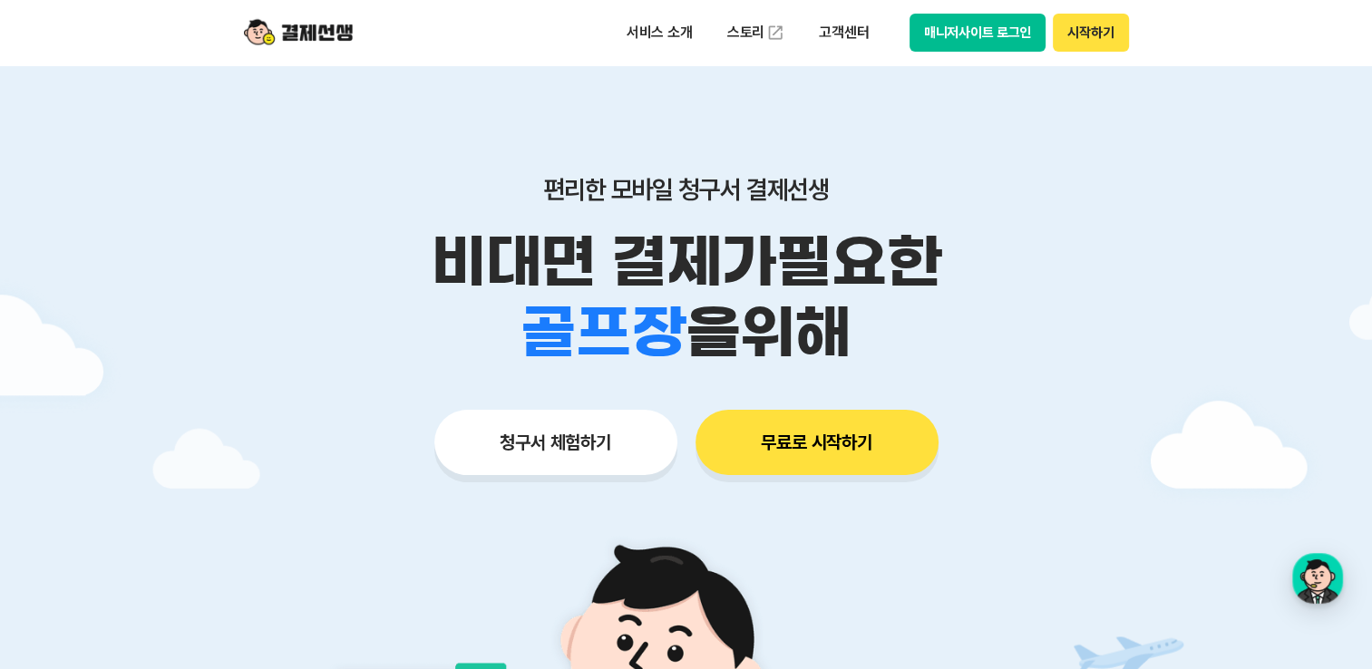
click at [1090, 37] on button "시작하기" at bounding box center [1090, 33] width 75 height 38
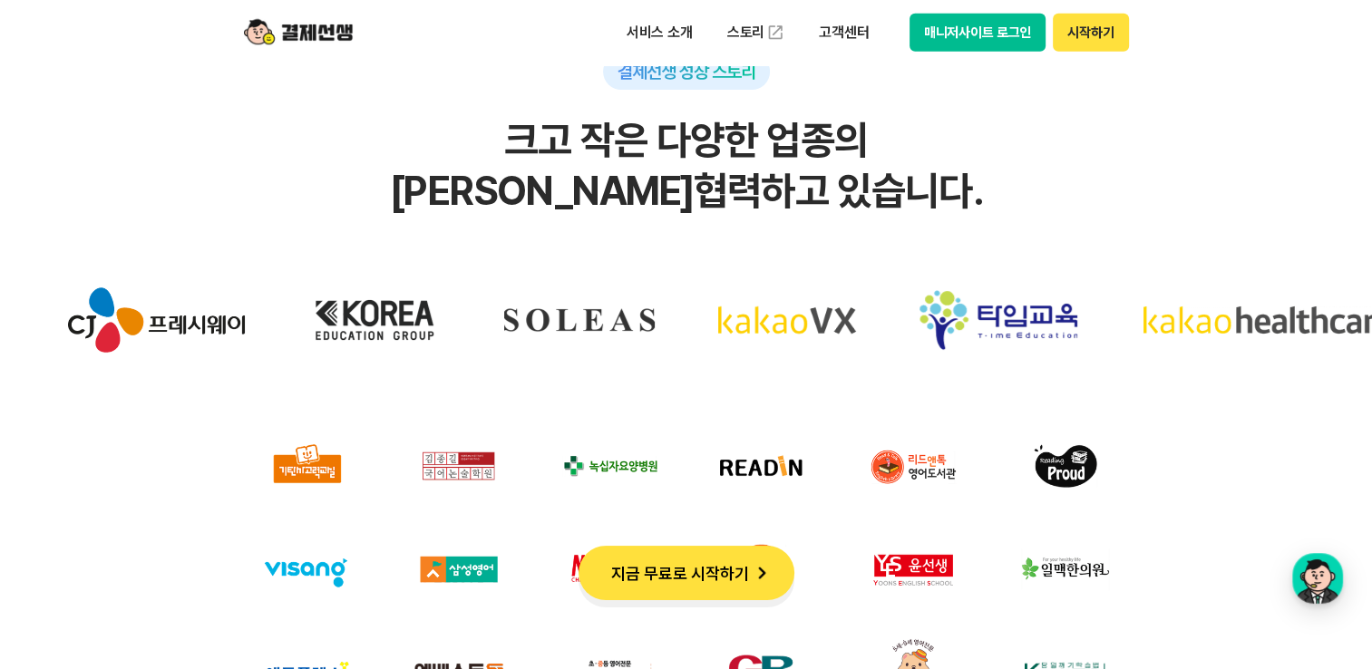
scroll to position [5530, 0]
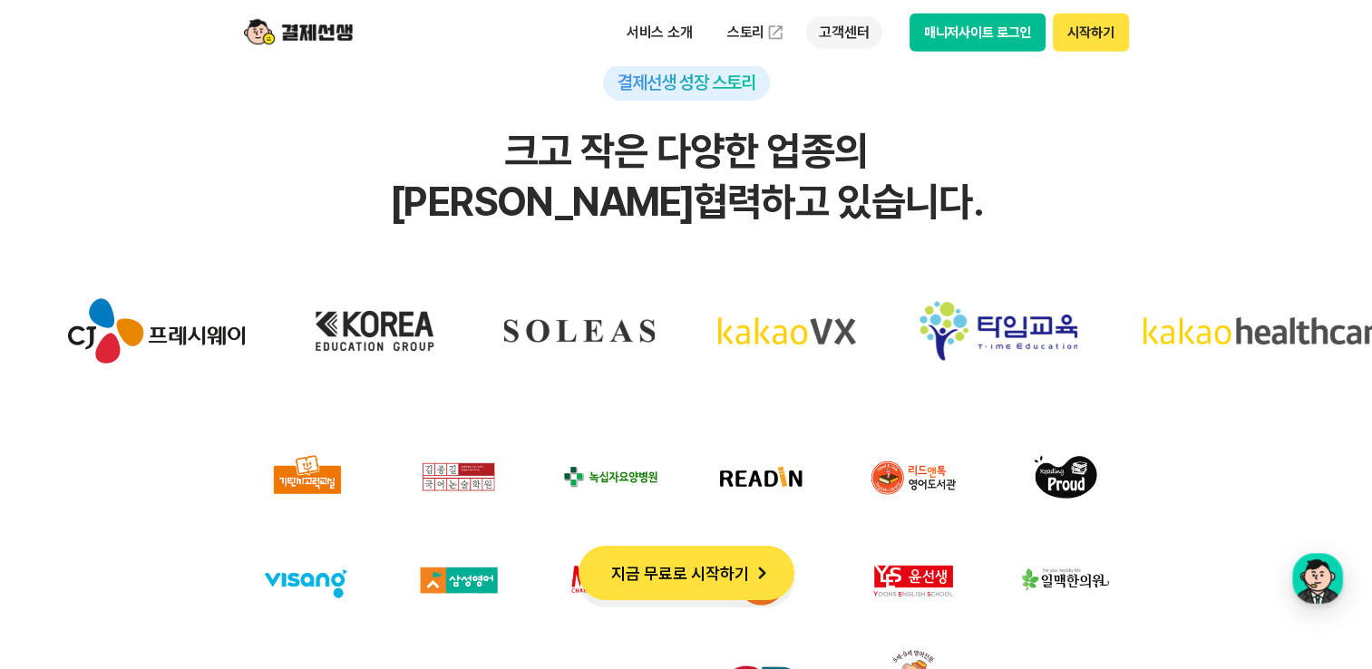
click at [834, 32] on p "고객센터" at bounding box center [843, 32] width 75 height 33
click at [868, 121] on link "자주 묻는 질문" at bounding box center [882, 107] width 152 height 36
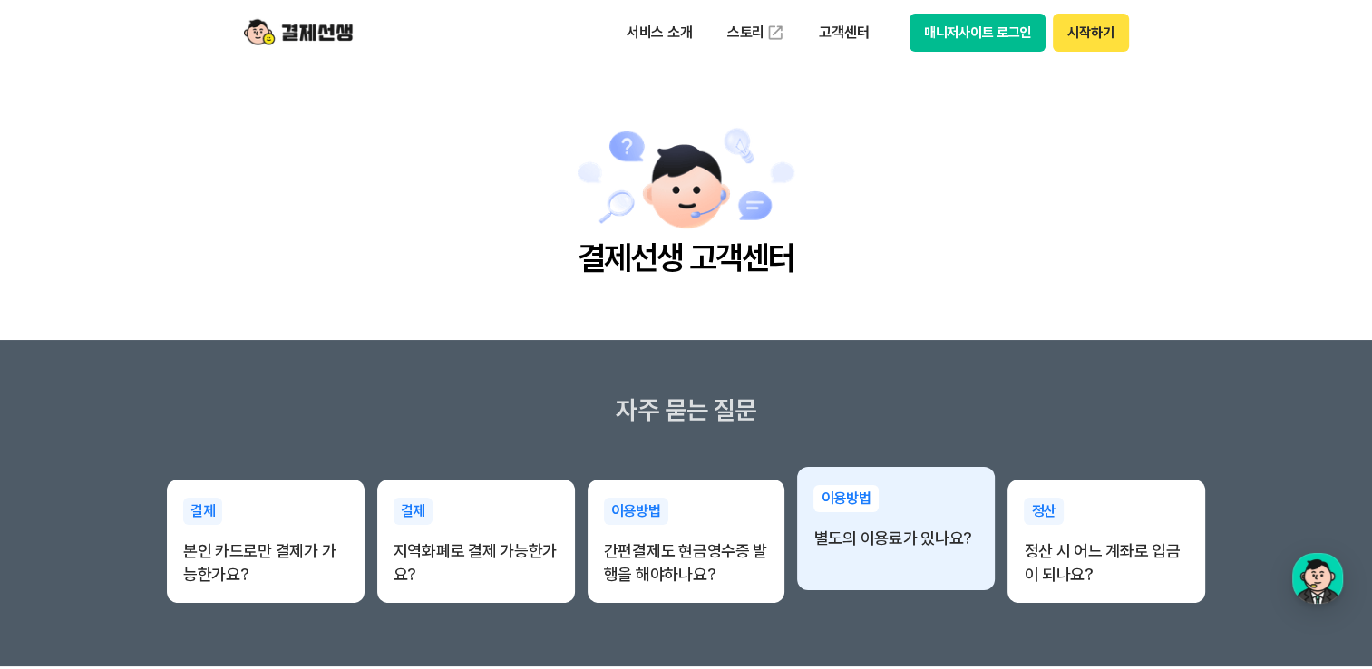
click at [900, 540] on p "별도의 이용료가 있나요?" at bounding box center [895, 539] width 165 height 24
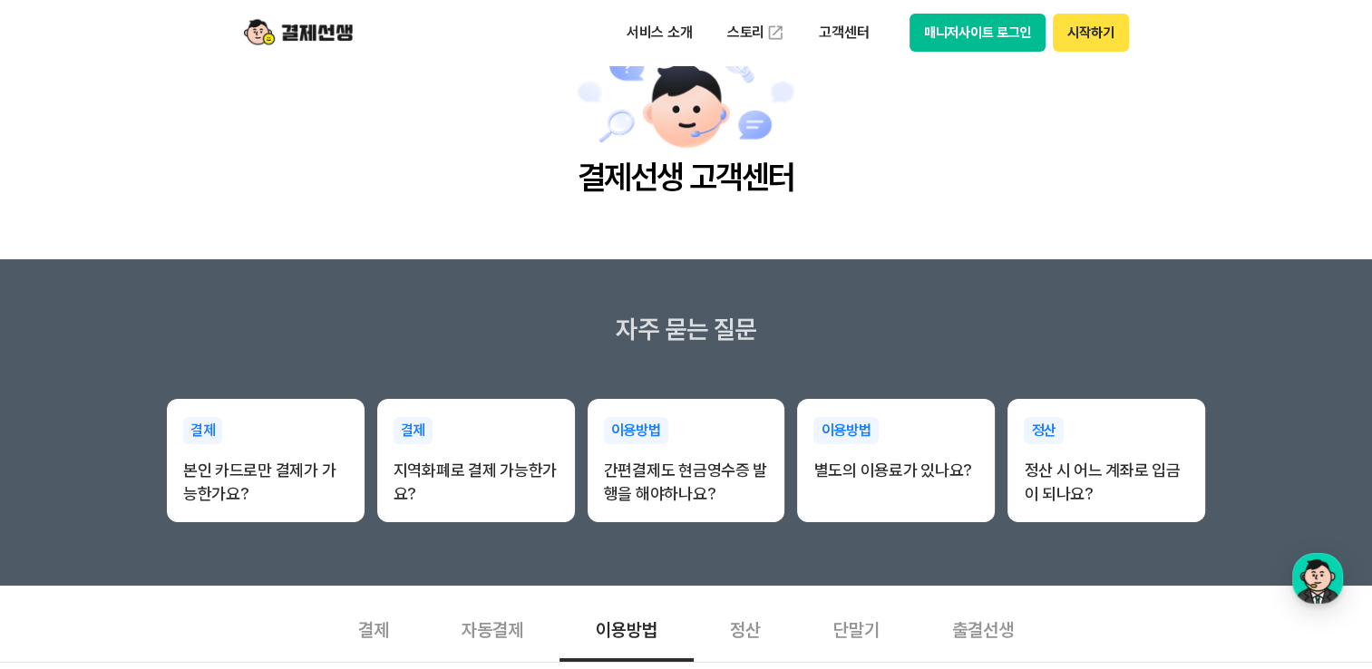
scroll to position [272, 0]
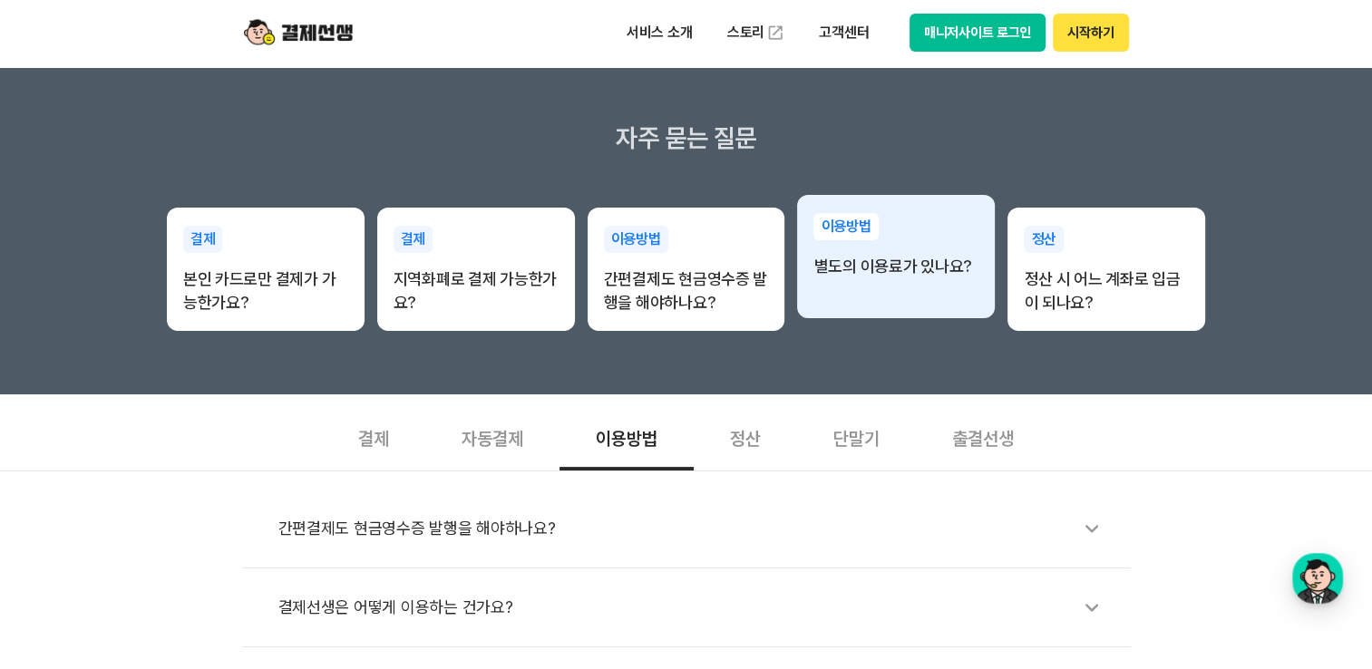
click at [956, 267] on p "별도의 이용료가 있나요?" at bounding box center [895, 267] width 165 height 24
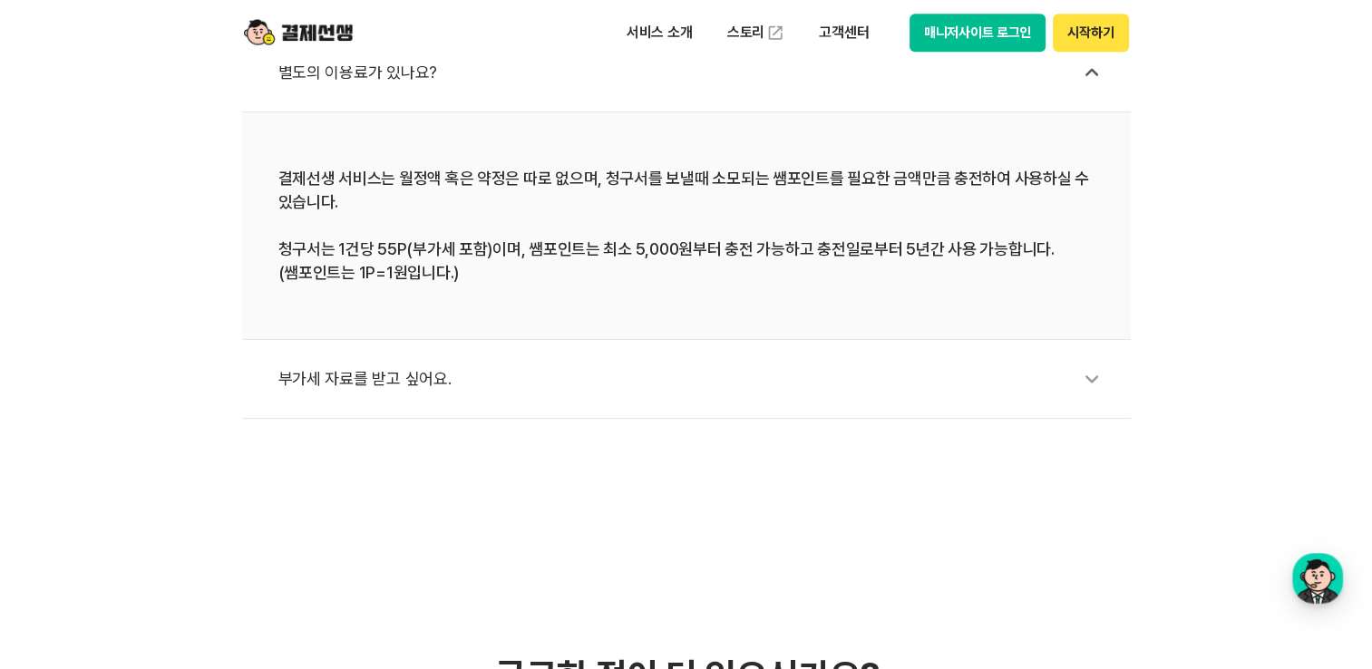
scroll to position [907, 0]
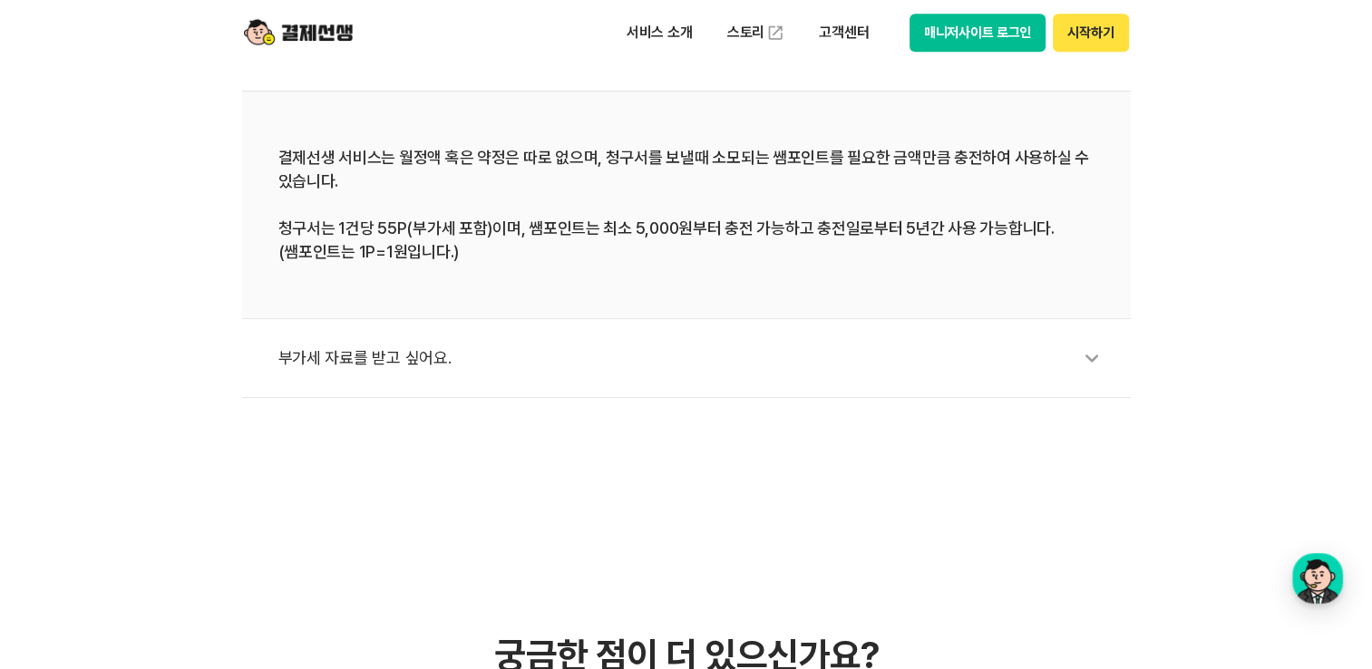
click at [1072, 361] on icon at bounding box center [1092, 358] width 42 height 42
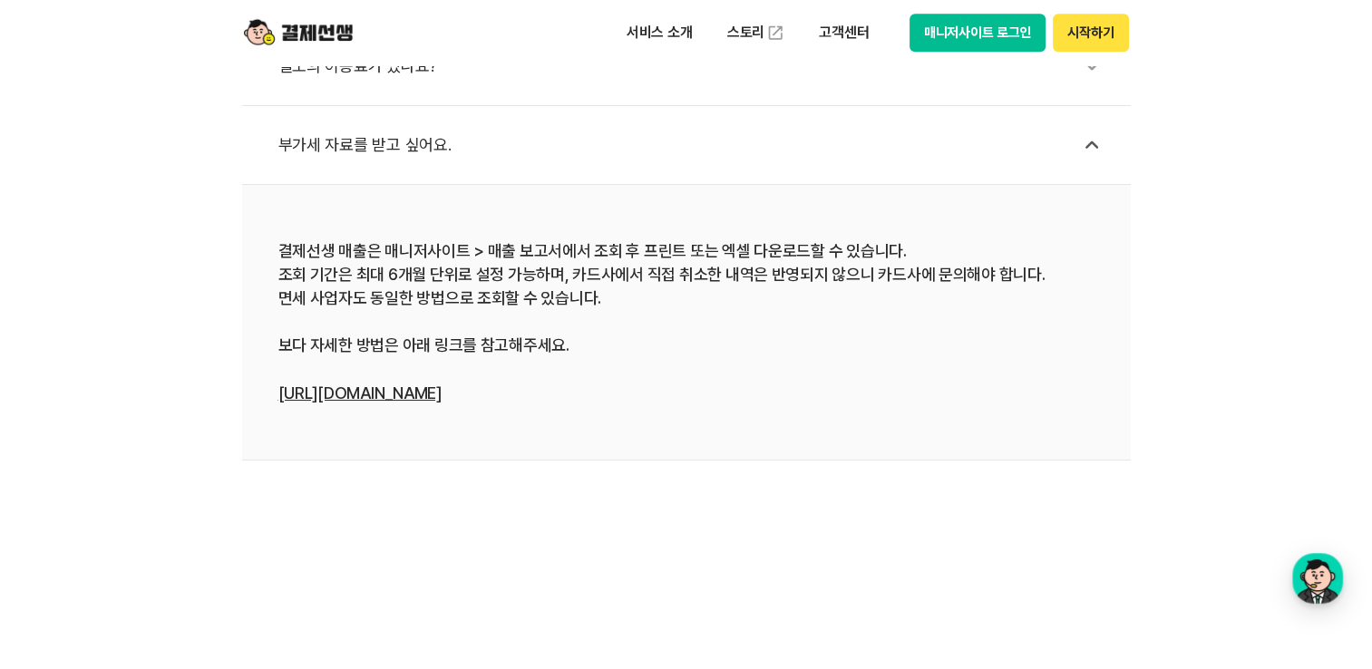
scroll to position [544, 0]
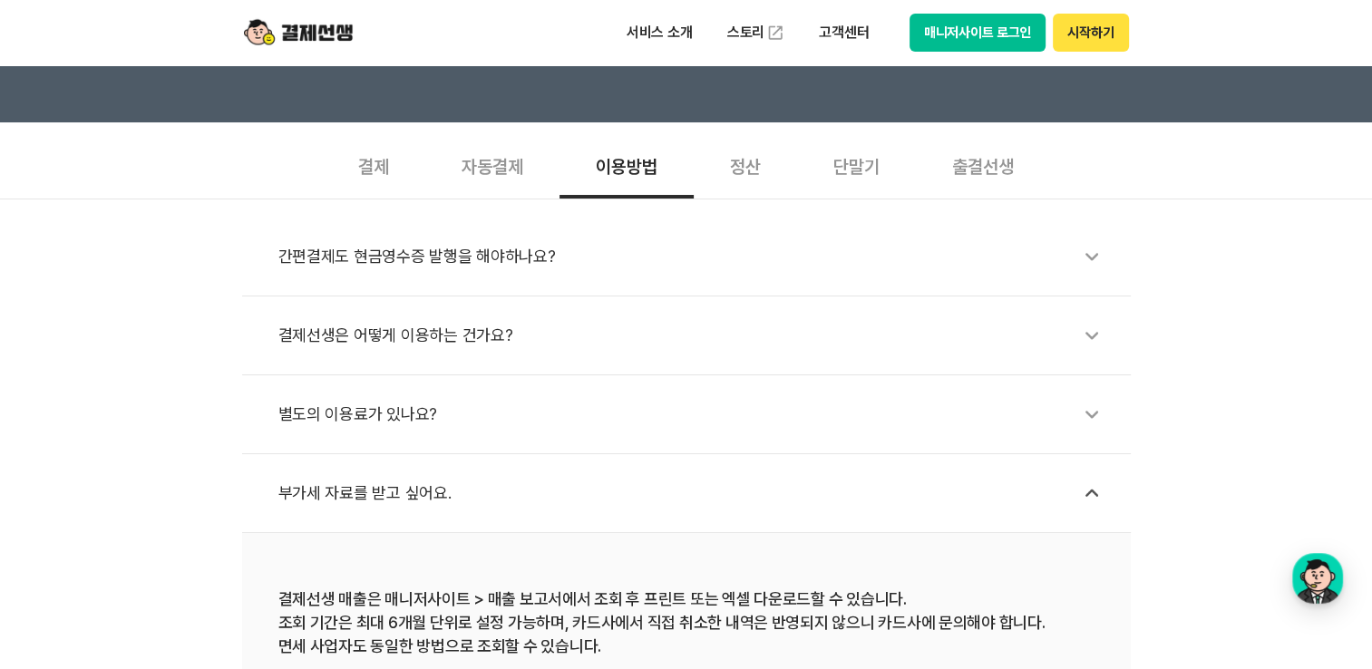
click at [754, 168] on div "정산" at bounding box center [745, 164] width 103 height 67
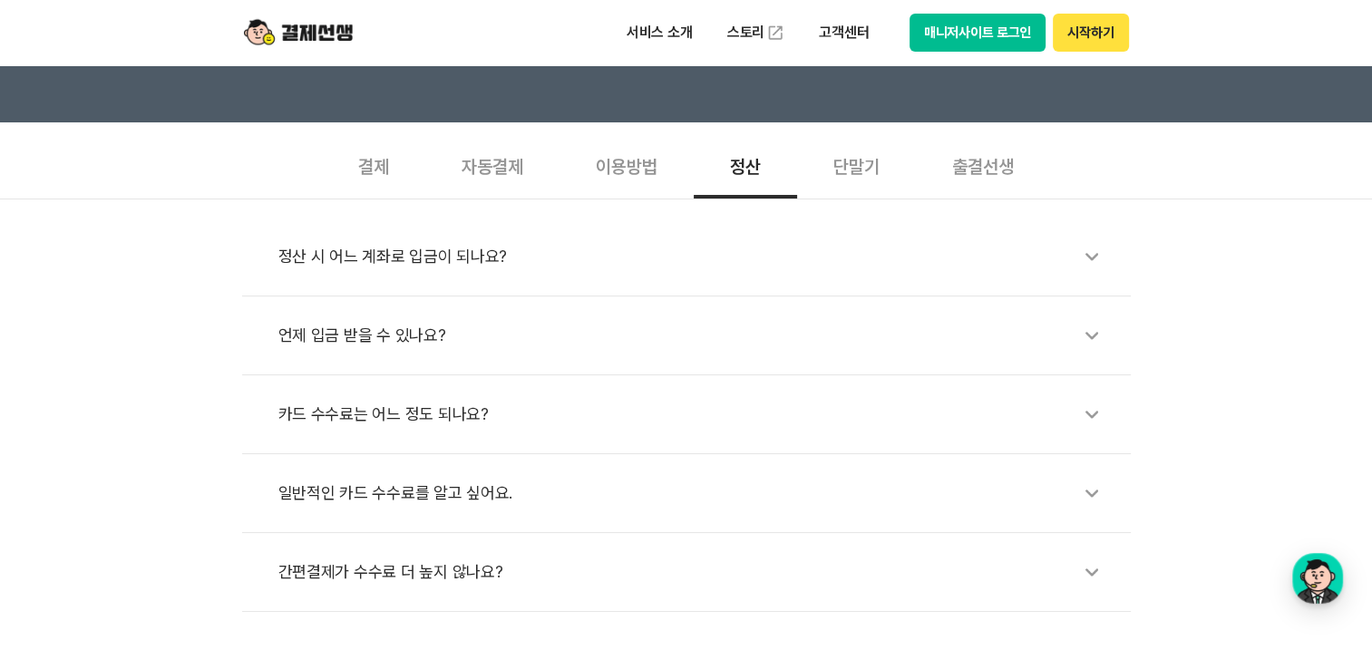
click at [375, 265] on div "정산 시 어느 계좌로 입금이 되나요?" at bounding box center [695, 257] width 834 height 42
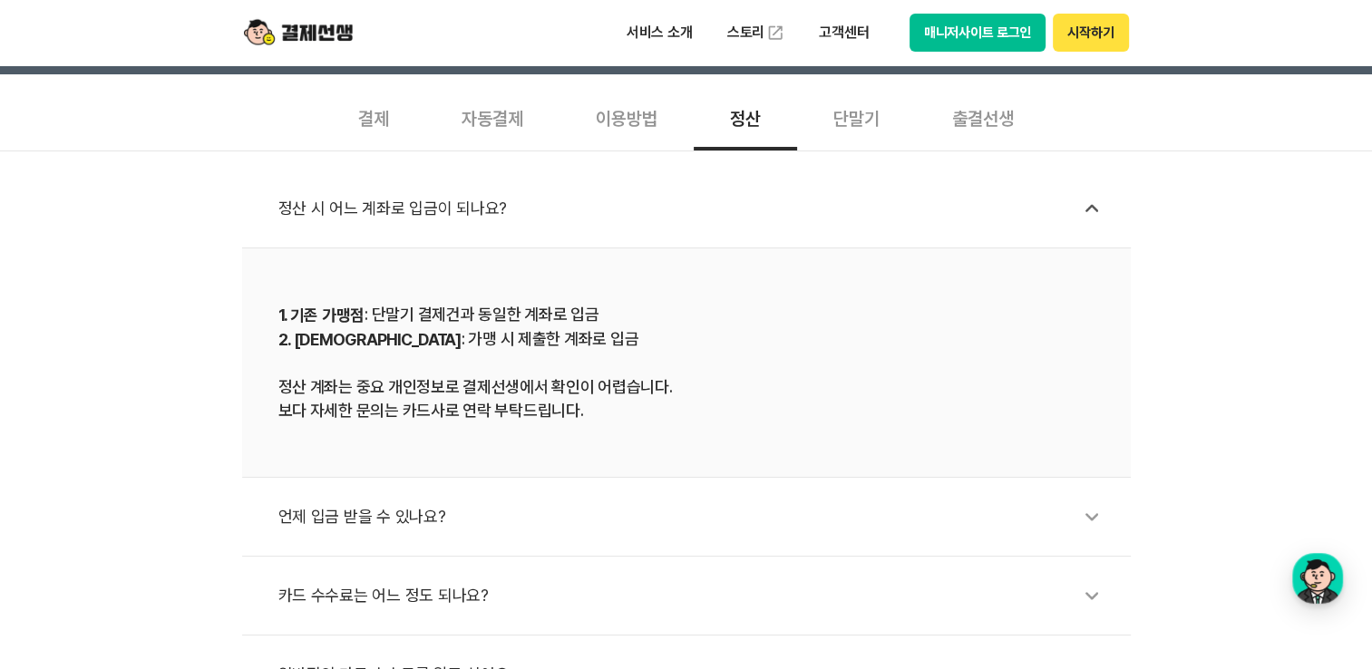
scroll to position [725, 0]
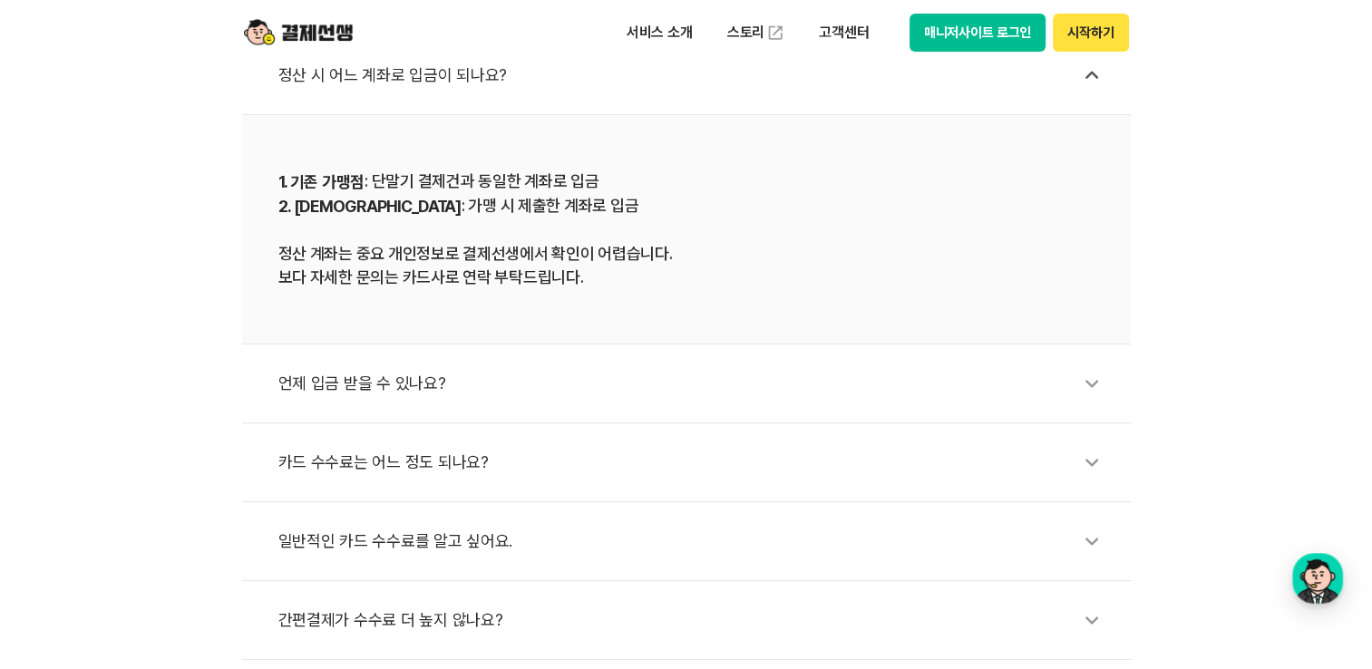
click at [344, 383] on div "언제 입금 받을 수 있나요?" at bounding box center [695, 384] width 834 height 42
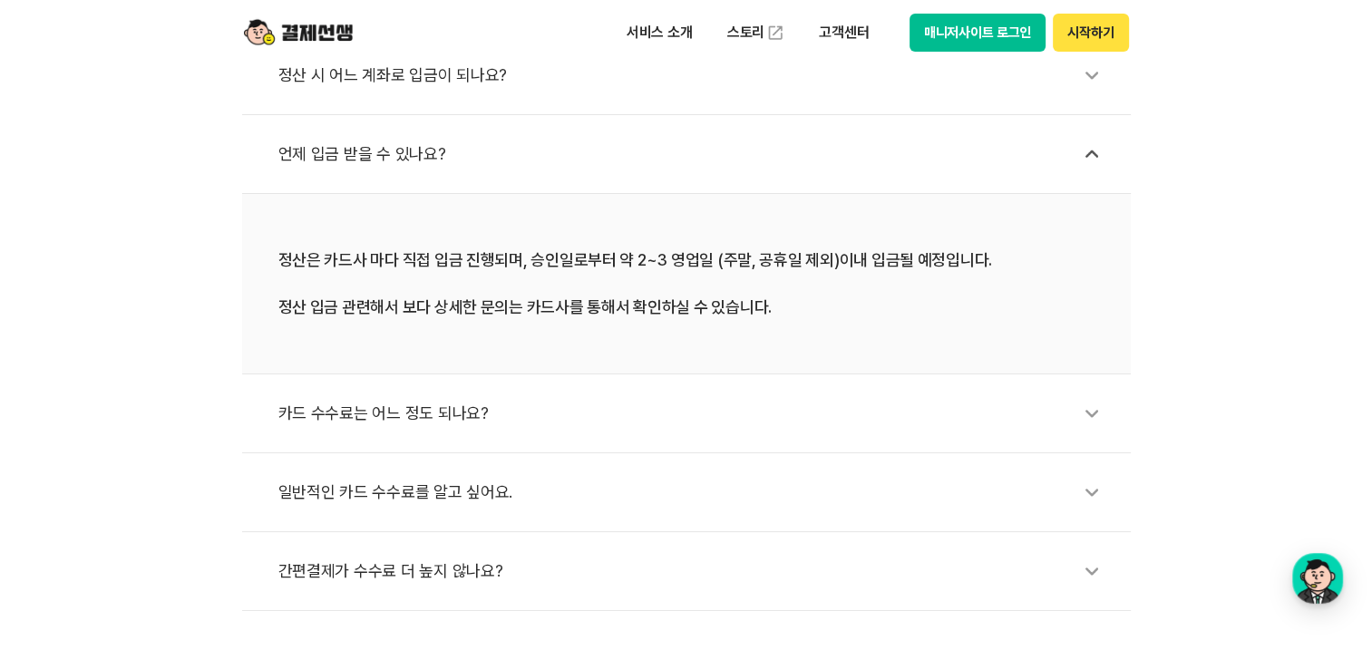
click at [441, 420] on div "카드 수수료는 어느 정도 되나요?" at bounding box center [695, 414] width 834 height 42
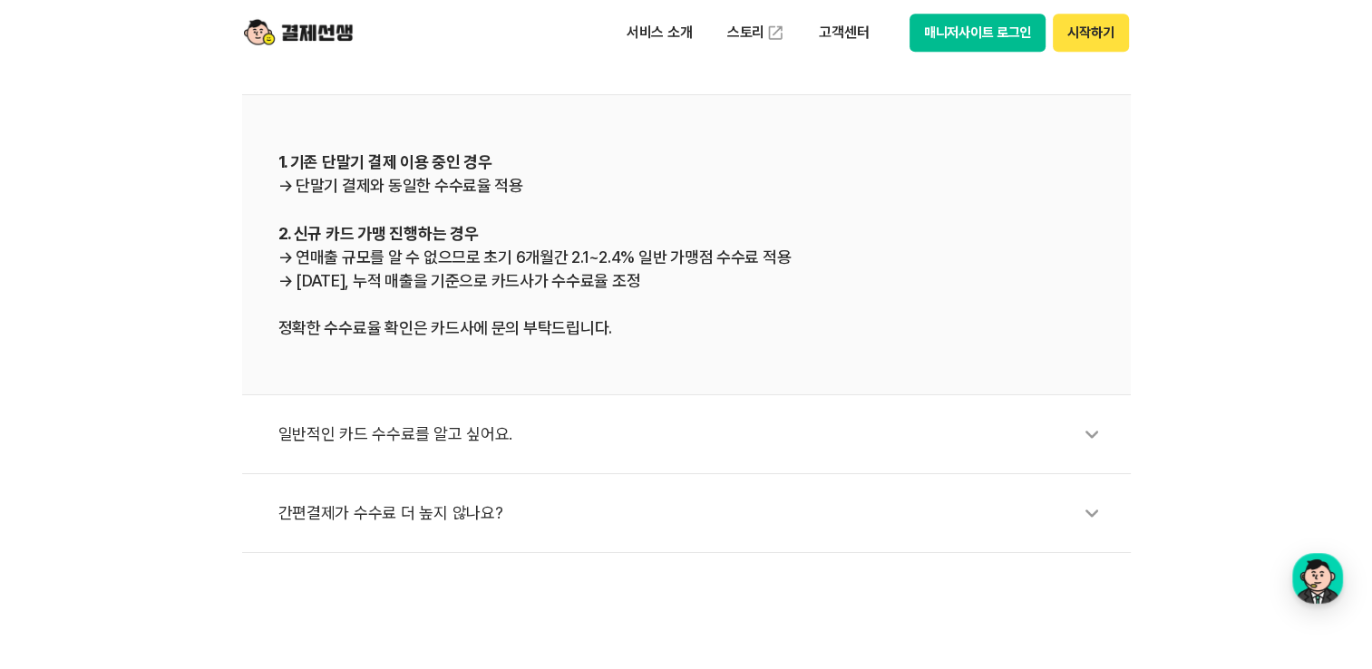
scroll to position [907, 0]
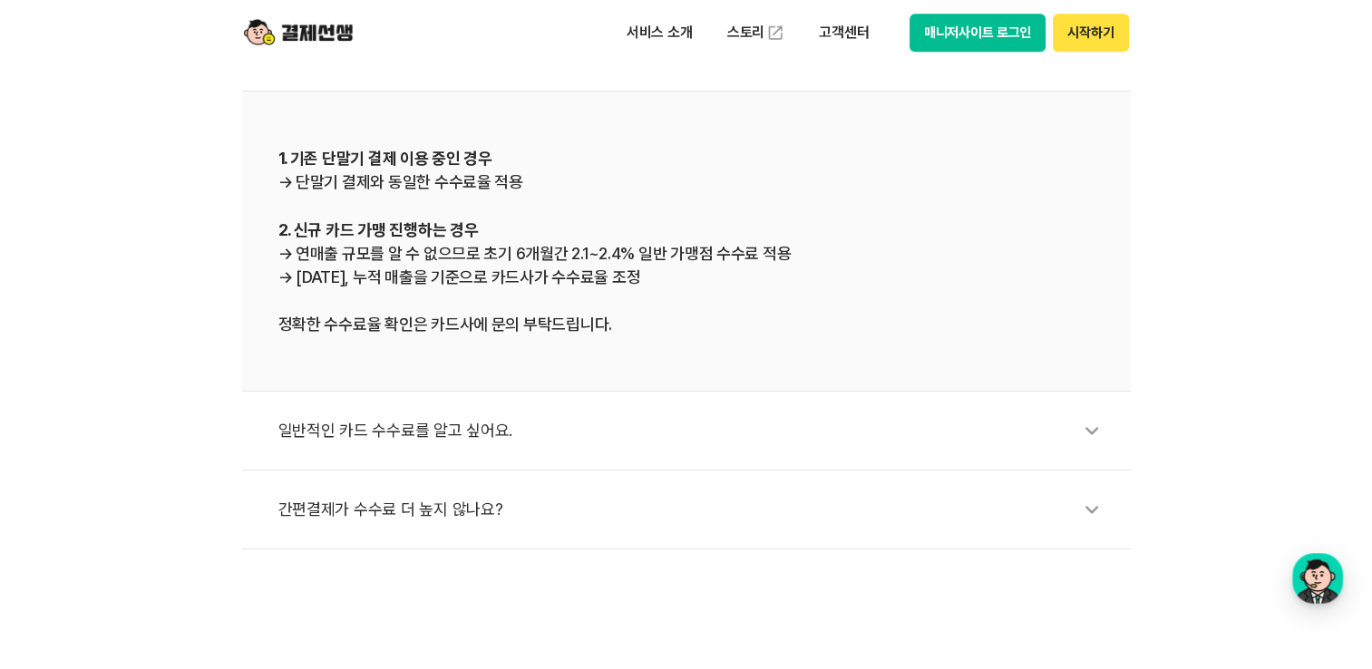
click at [489, 446] on div "일반적인 카드 수수료를 알고 싶어요." at bounding box center [695, 431] width 834 height 42
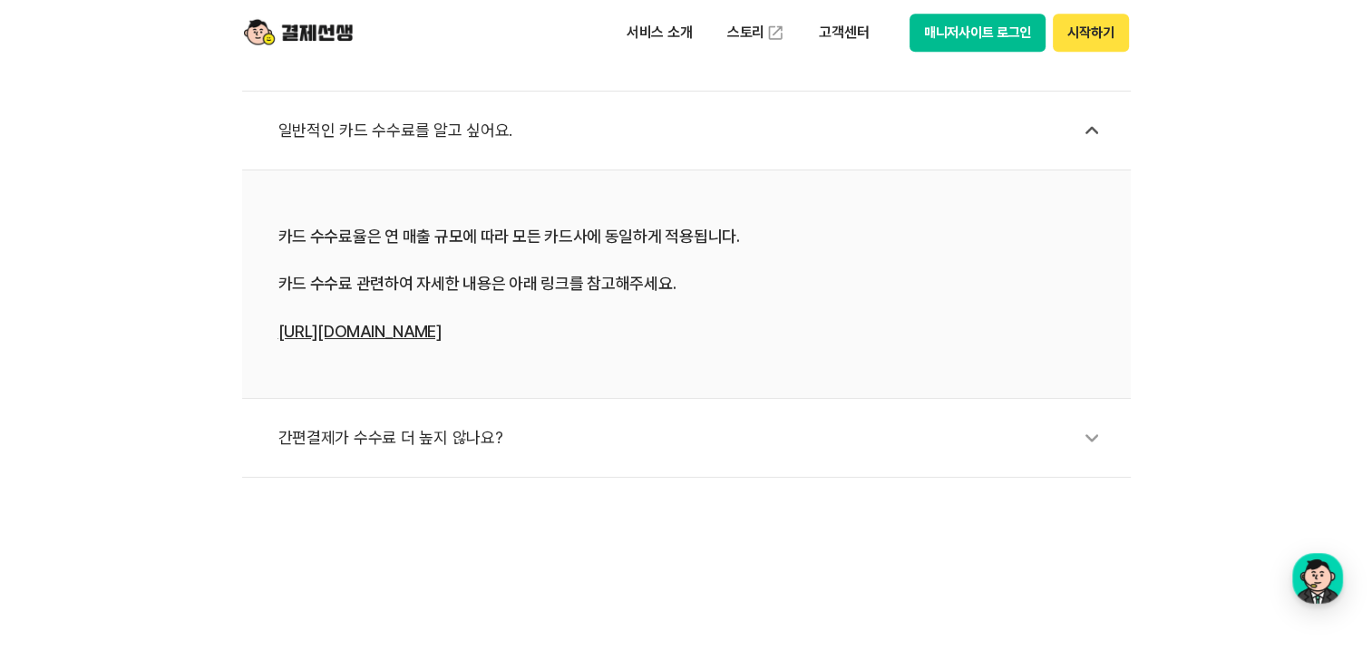
click at [433, 440] on div "간편결제가 수수료 더 높지 않나요?" at bounding box center [695, 438] width 834 height 42
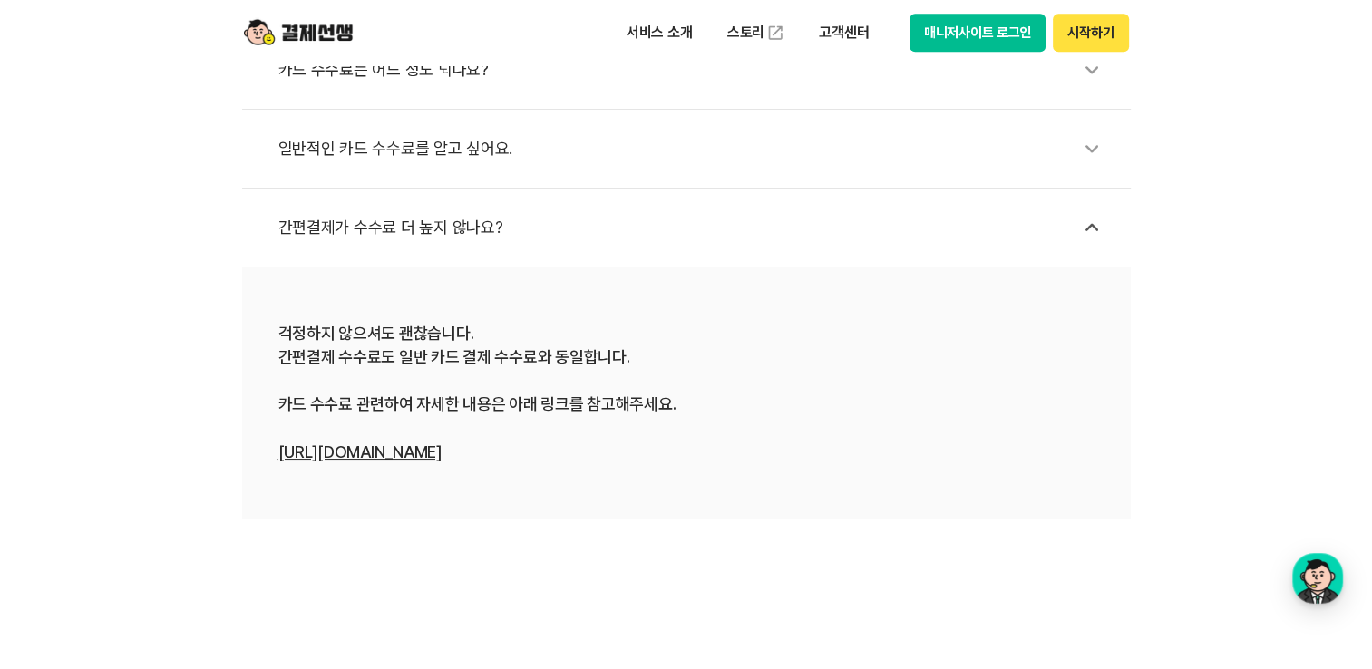
scroll to position [635, 0]
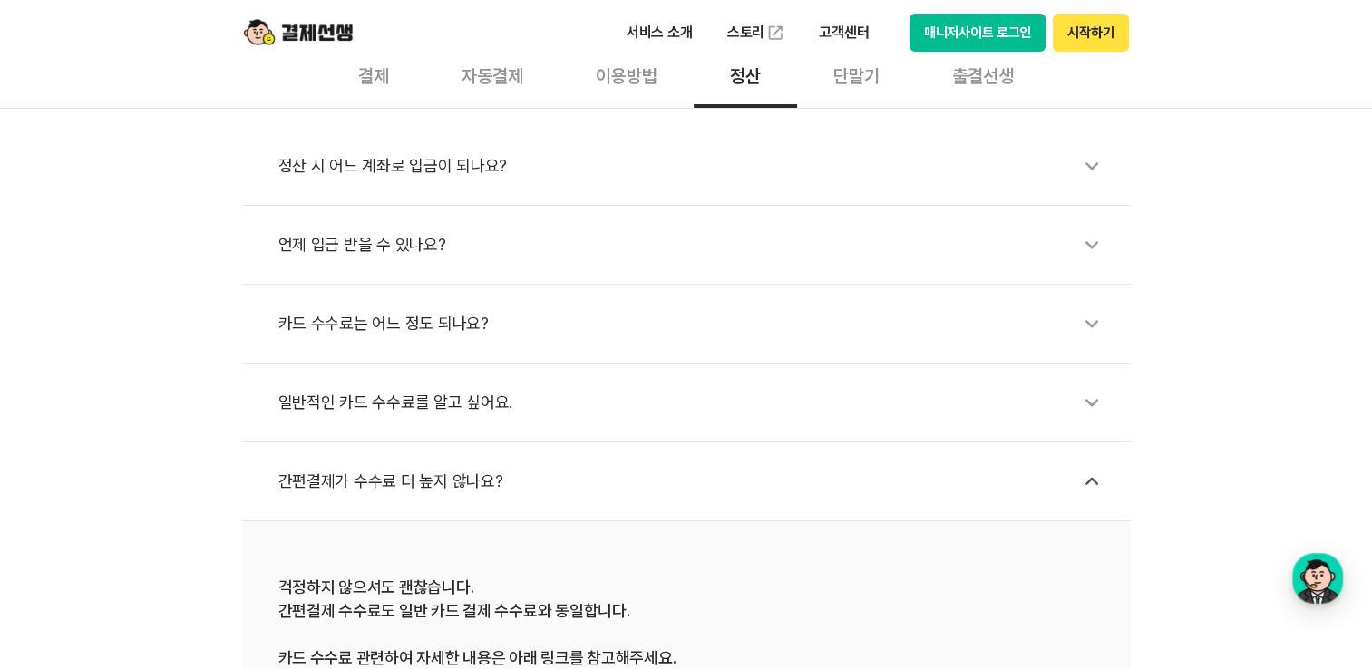
click at [873, 76] on div "단말기" at bounding box center [856, 74] width 119 height 67
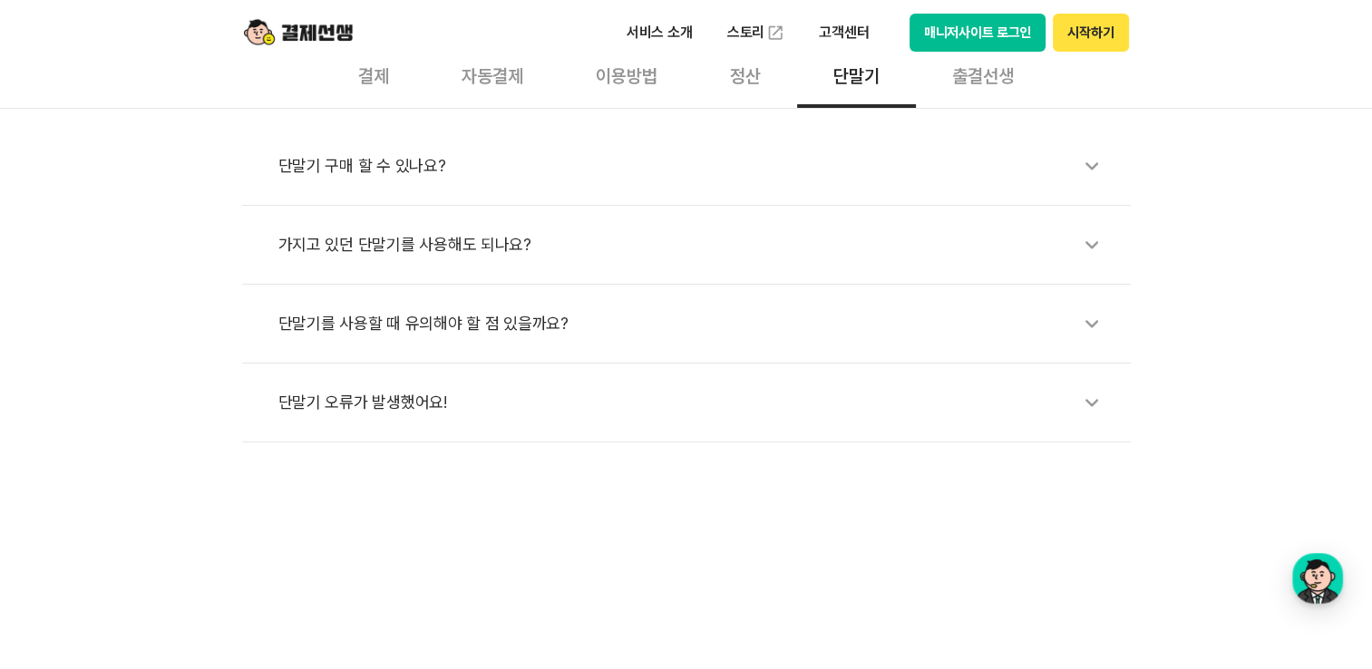
click at [348, 168] on div "단말기 구매 할 수 있나요?" at bounding box center [695, 166] width 834 height 42
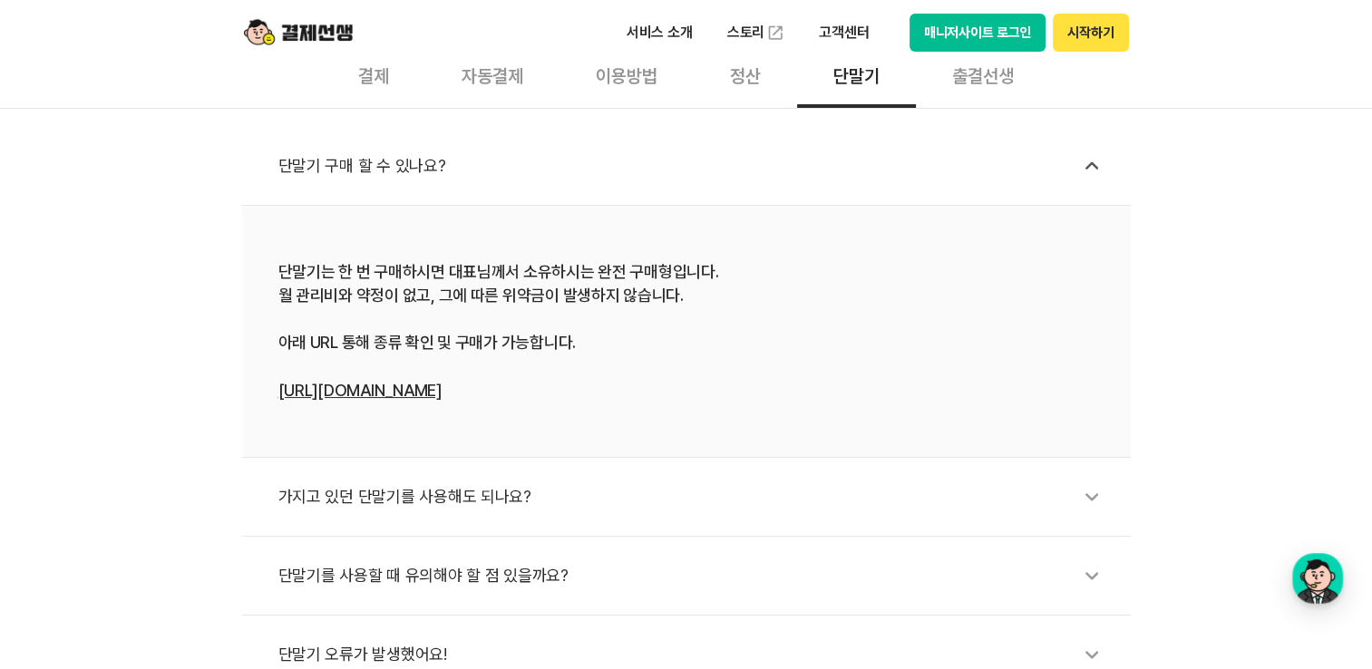
click at [435, 396] on link "[URL][DOMAIN_NAME]" at bounding box center [359, 390] width 163 height 19
drag, startPoint x: 428, startPoint y: 495, endPoint x: 441, endPoint y: 501, distance: 15.0
click at [427, 495] on div "가지고 있던 단말기를 사용해도 되나요?" at bounding box center [695, 497] width 834 height 42
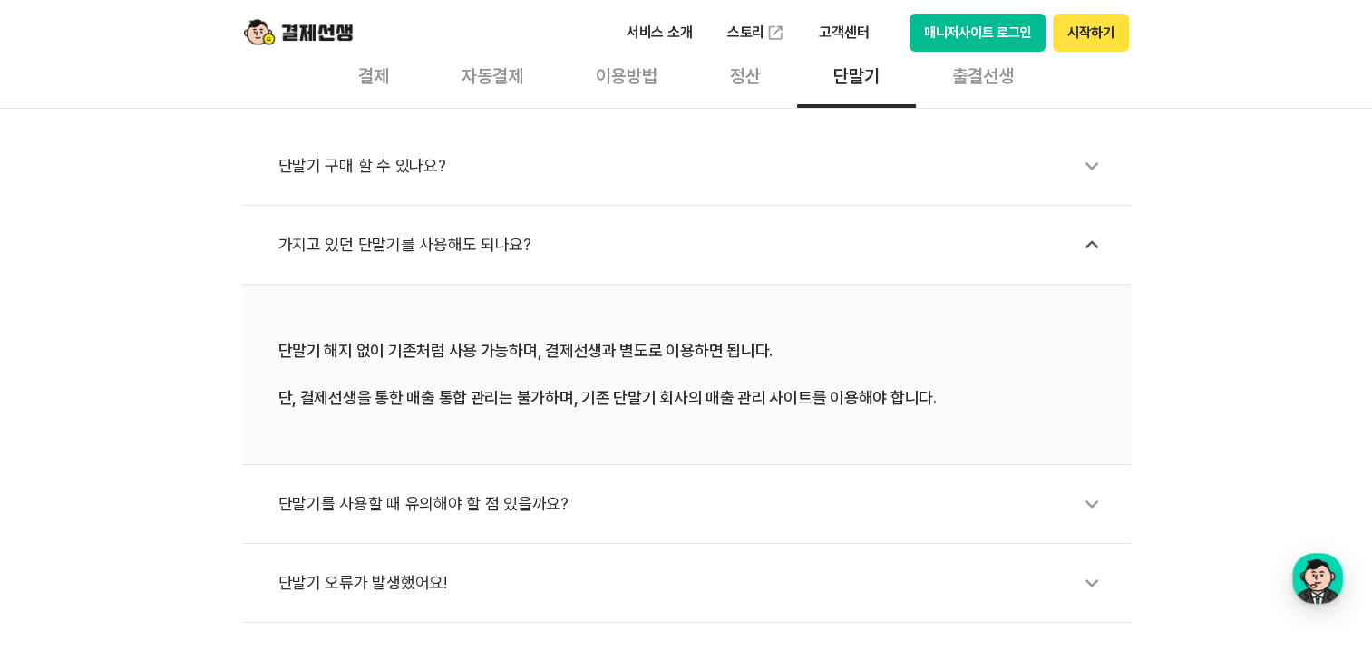
click at [529, 509] on div "단말기를 사용할 때 유의해야 할 점 있을까요?" at bounding box center [695, 504] width 834 height 42
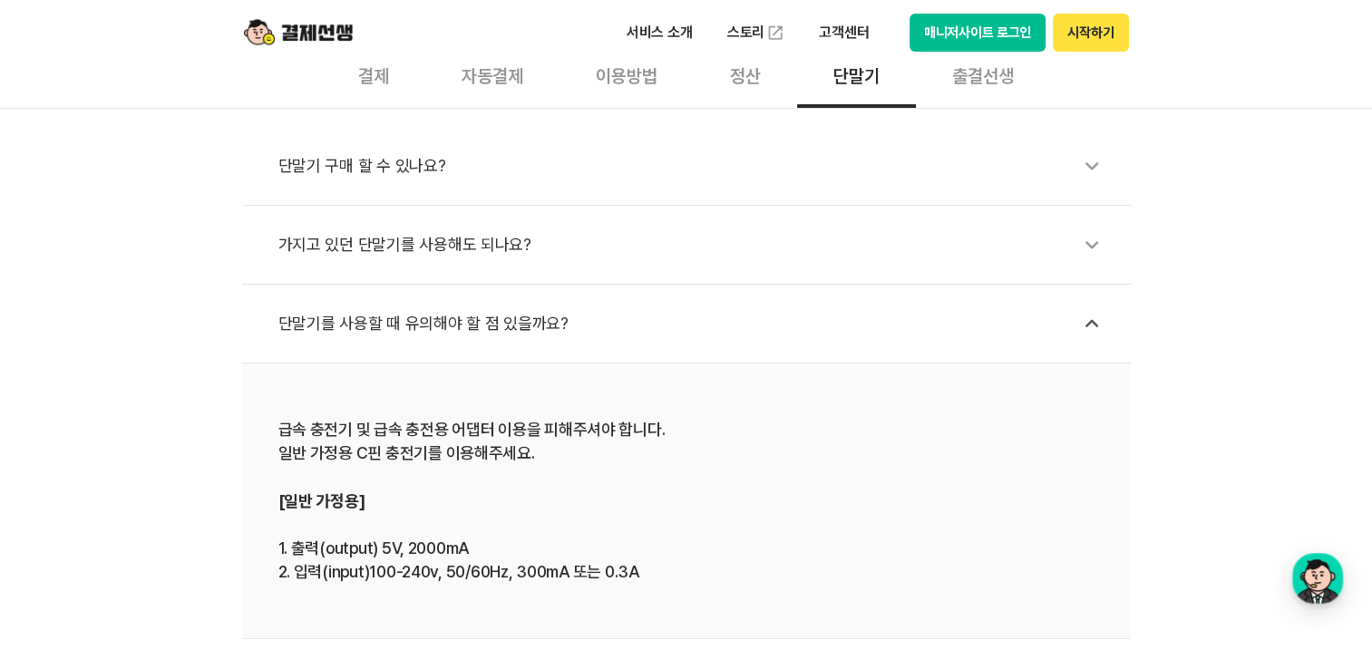
scroll to position [91, 0]
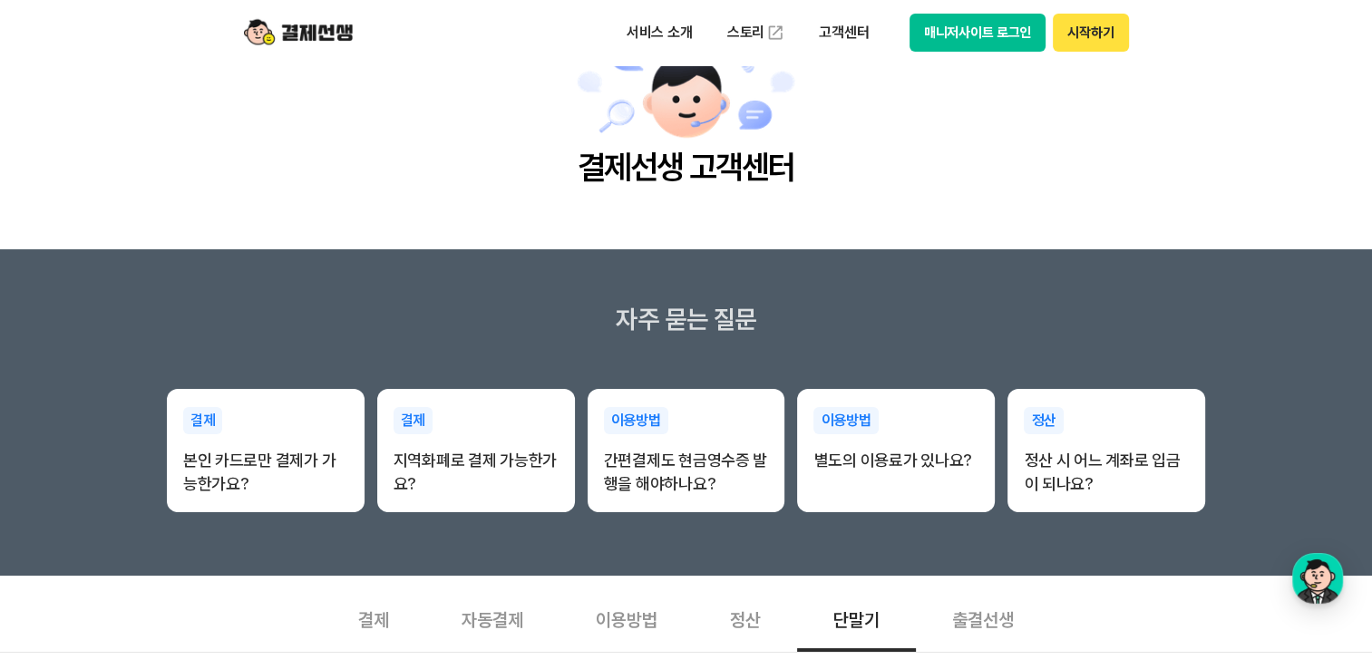
click at [1000, 612] on div "출결선생" at bounding box center [983, 618] width 134 height 67
click at [1005, 614] on div "출결선생" at bounding box center [983, 618] width 134 height 67
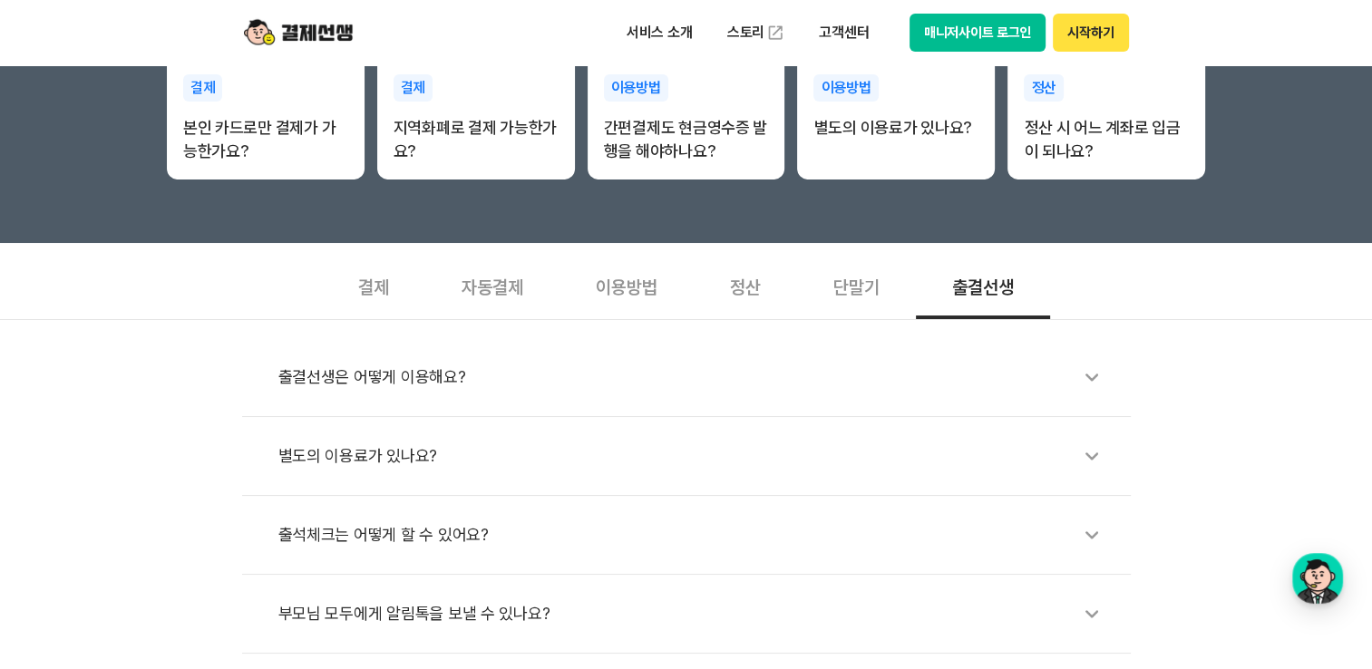
scroll to position [453, 0]
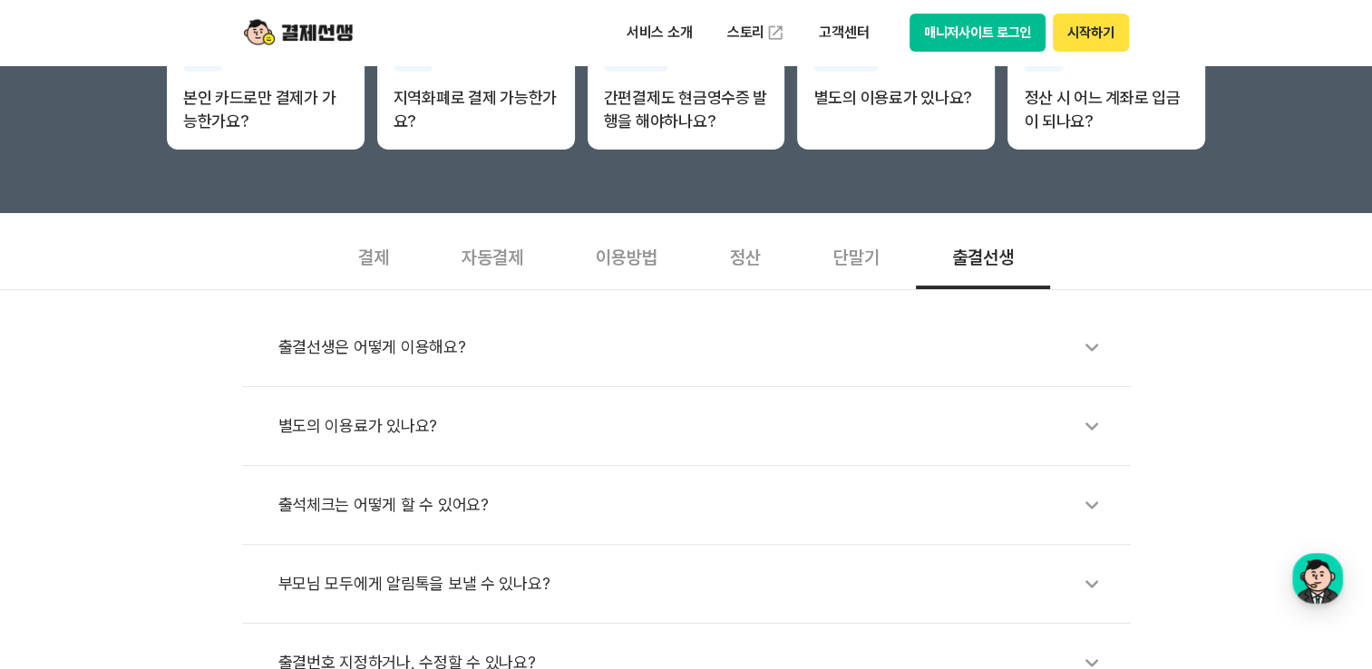
click at [399, 350] on div "출결선생은 어떻게 이용해요?" at bounding box center [695, 347] width 834 height 42
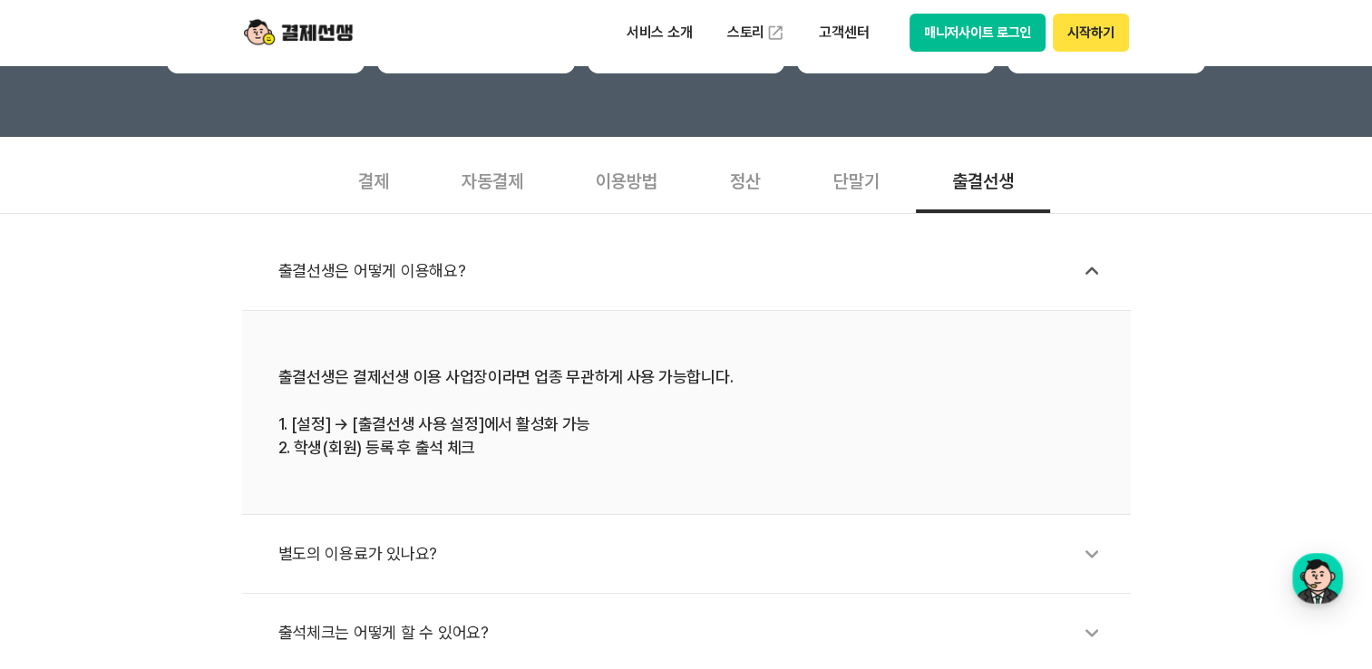
scroll to position [725, 0]
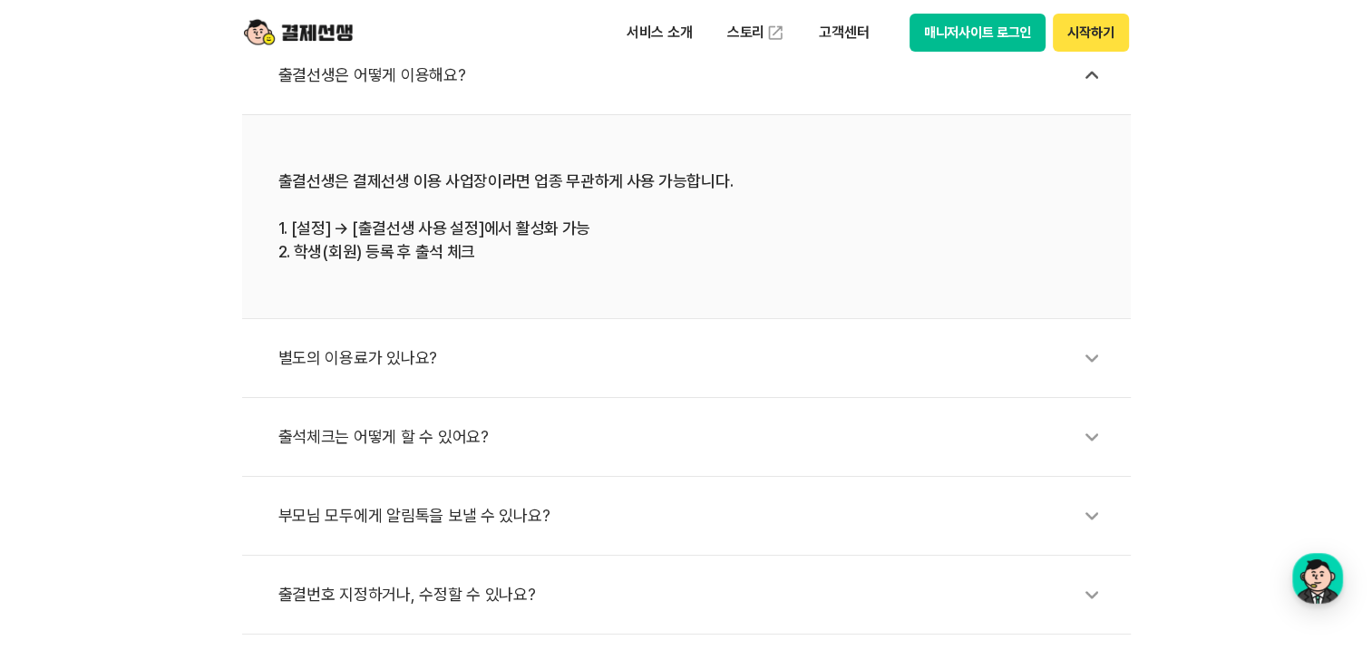
click at [364, 367] on div "별도의 이용료가 있나요?" at bounding box center [695, 358] width 834 height 42
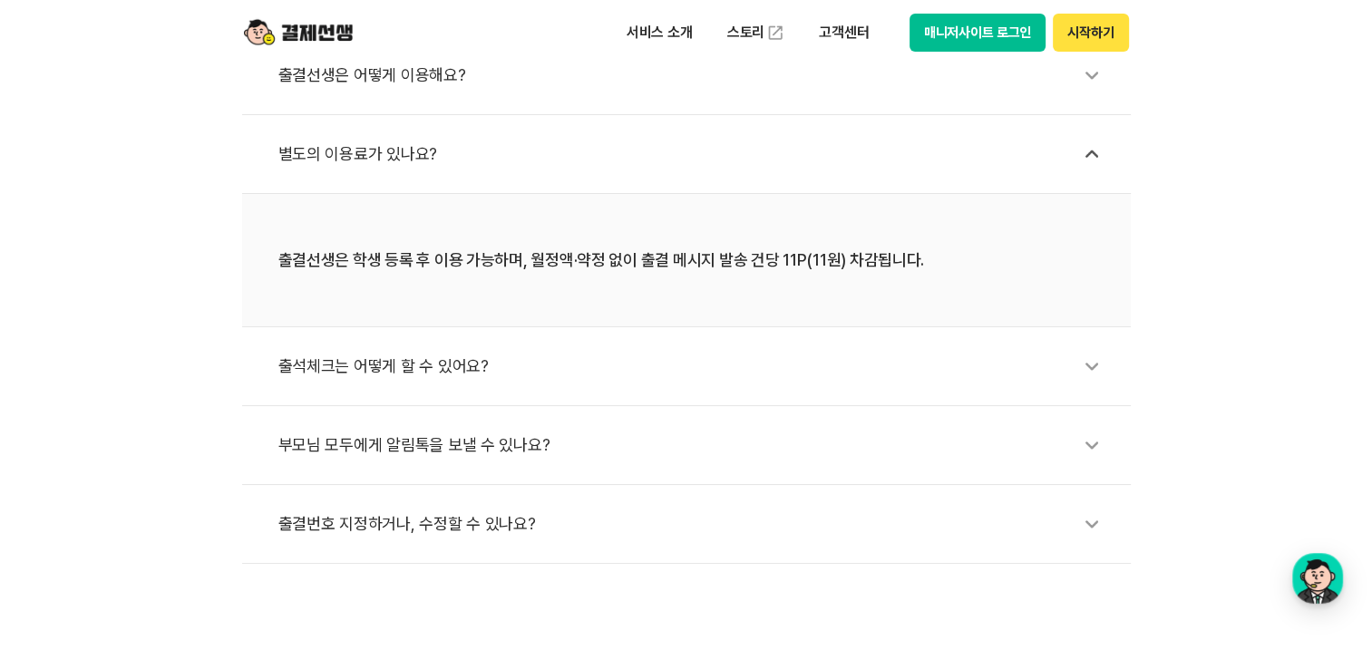
click at [405, 372] on div "출석체크는 어떻게 할 수 있어요?" at bounding box center [695, 366] width 834 height 42
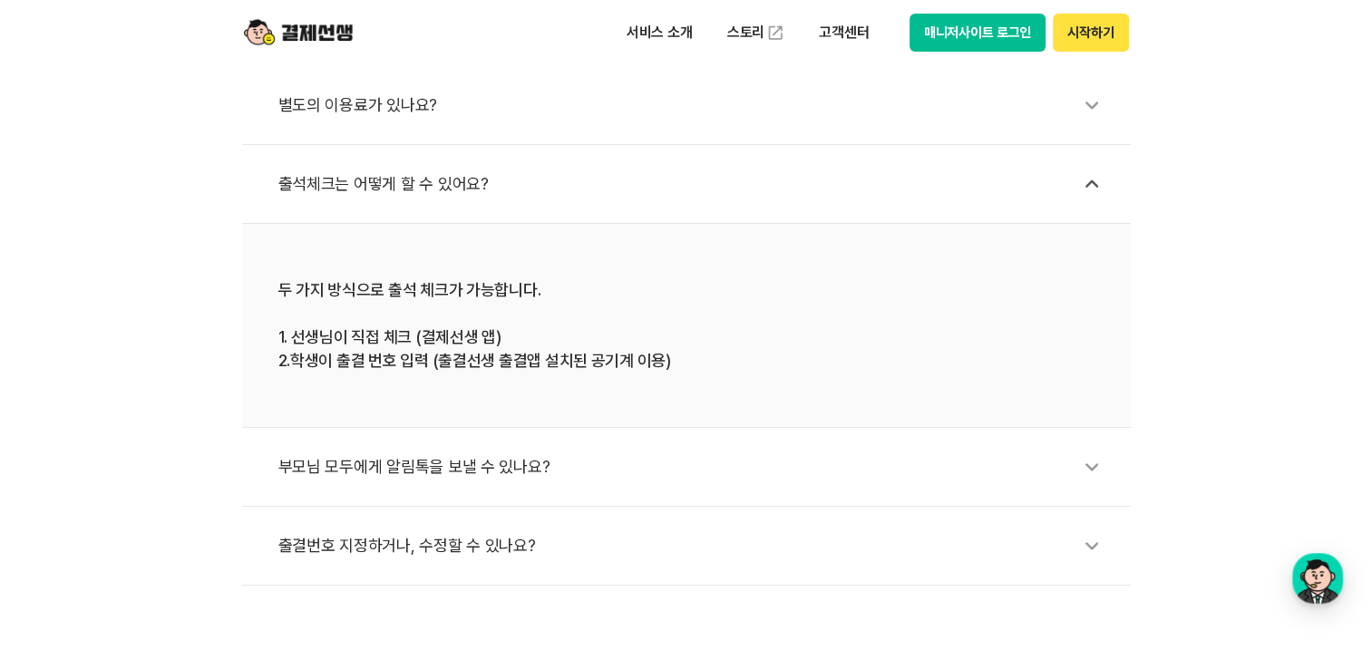
scroll to position [816, 0]
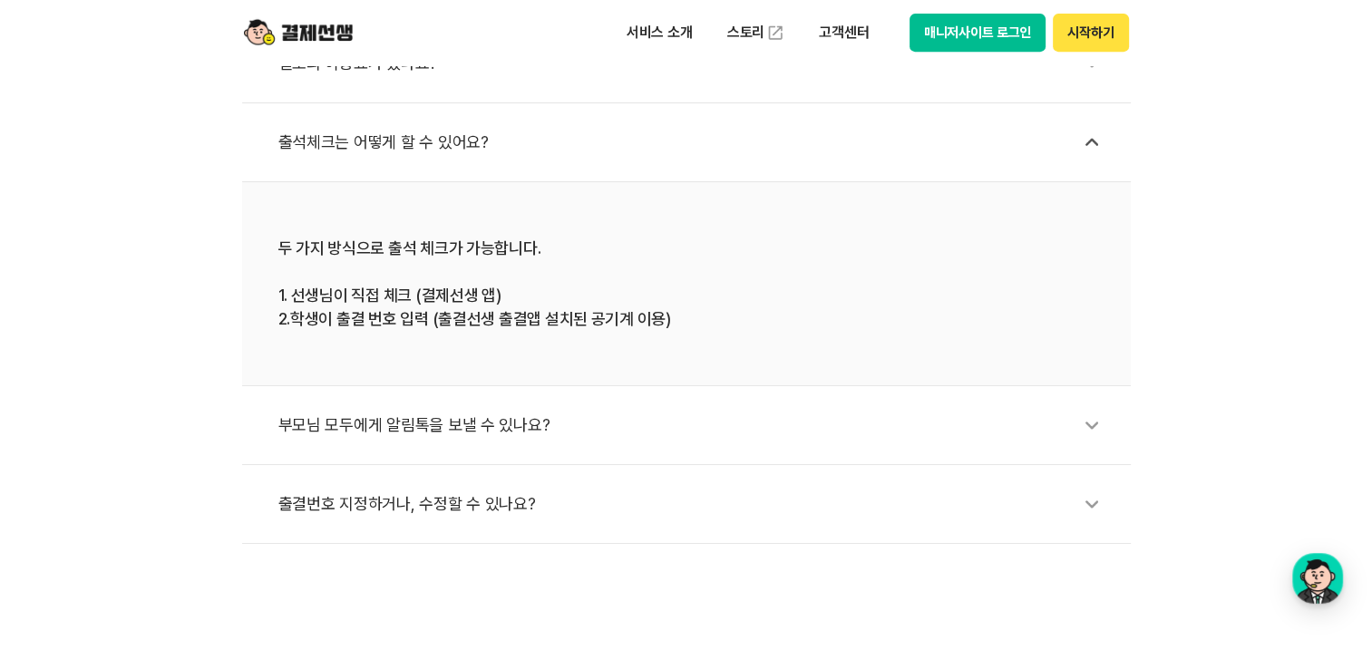
click at [430, 426] on div "부모님 모두에게 알림톡을 보낼 수 있나요?" at bounding box center [695, 425] width 834 height 42
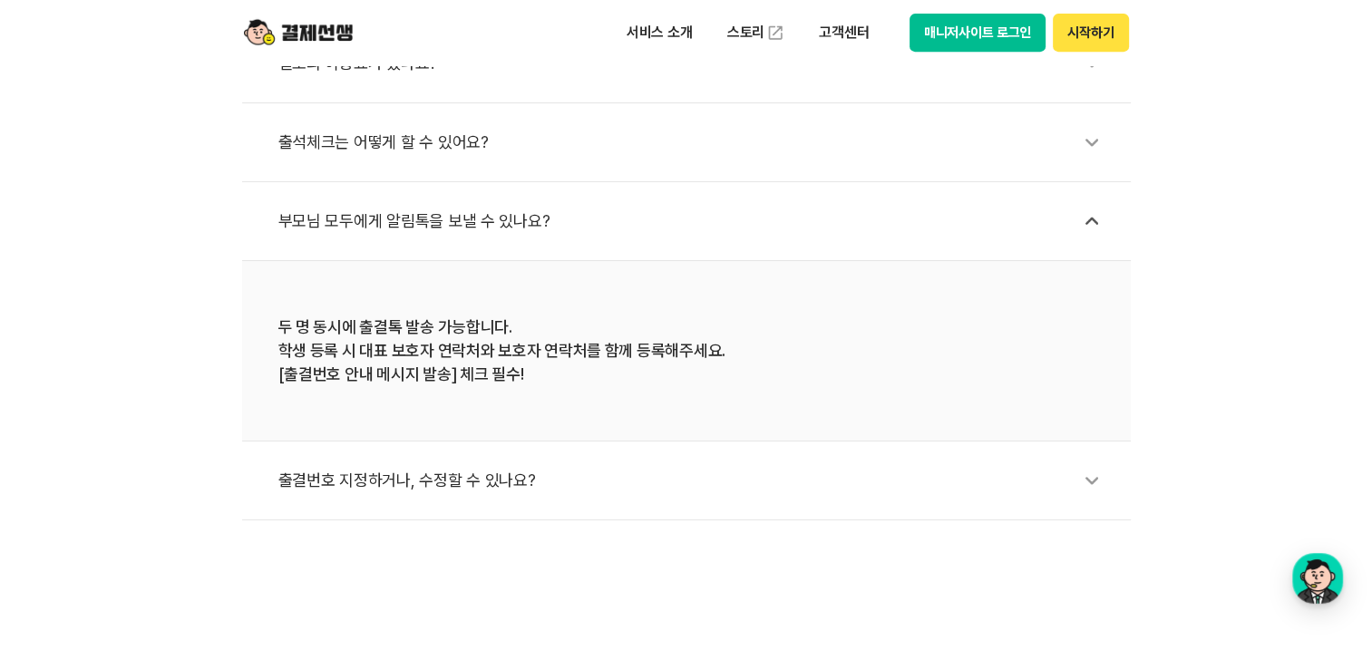
click at [440, 500] on li "출결번호 지정하거나, 수정할 수 있나요?" at bounding box center [686, 480] width 888 height 79
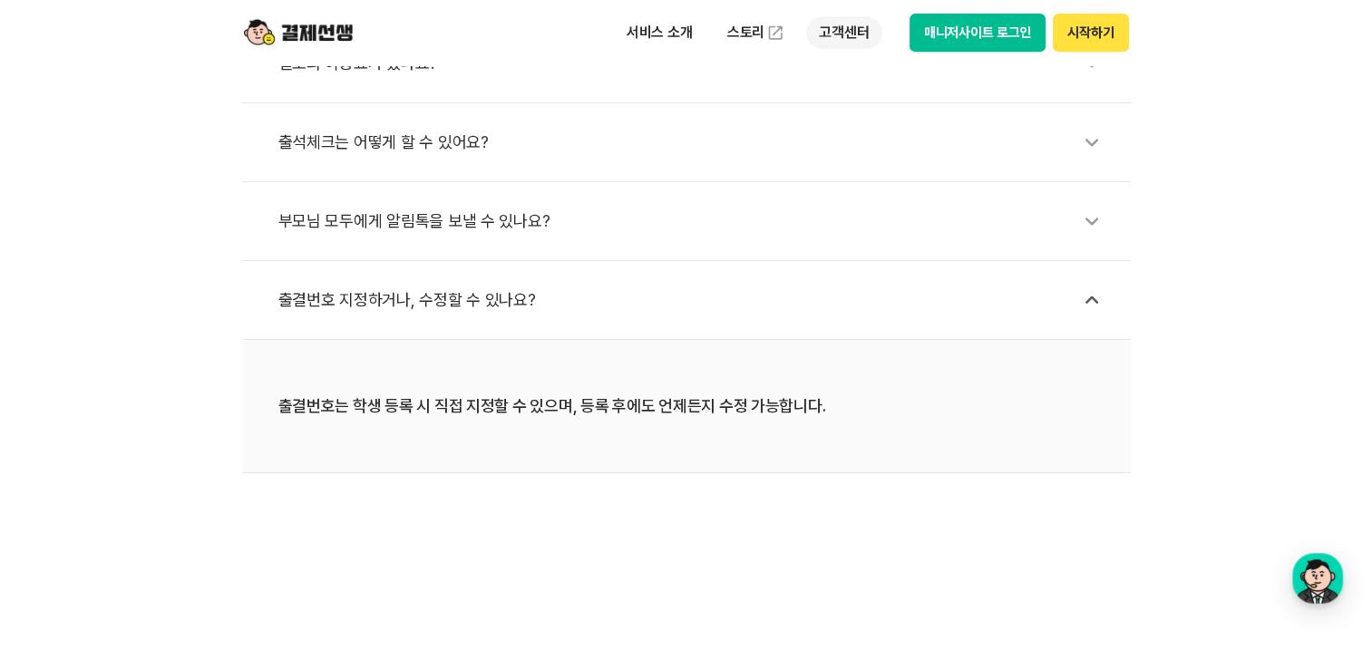
click at [849, 31] on p "고객센터" at bounding box center [843, 32] width 75 height 33
